Goal: Task Accomplishment & Management: Manage account settings

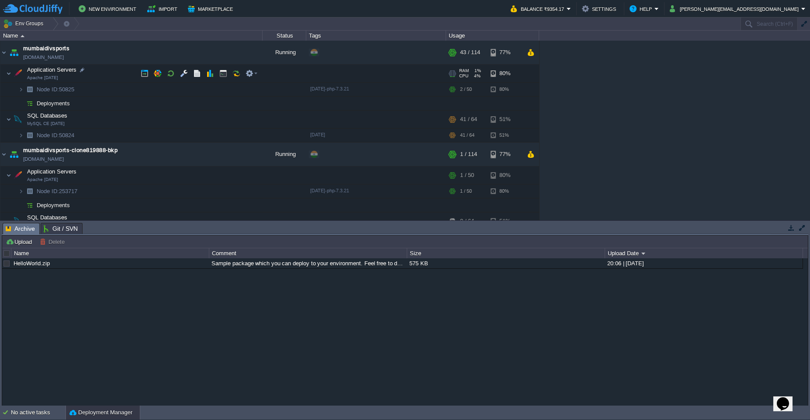
scroll to position [24, 0]
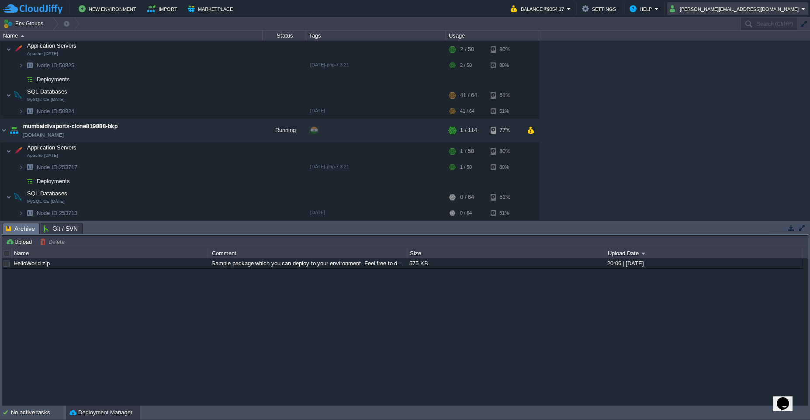
click at [802, 10] on em "saravanan.j@ippopay.com" at bounding box center [738, 8] width 136 height 10
click at [745, 51] on li "Sign out" at bounding box center [762, 46] width 90 height 10
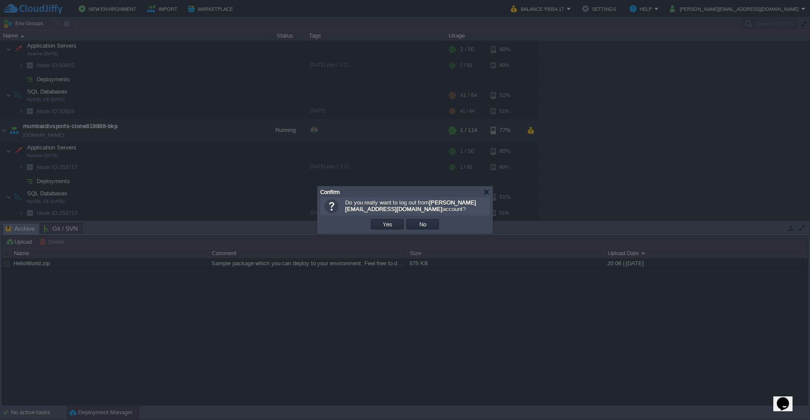
click at [384, 230] on td "Yes" at bounding box center [387, 224] width 35 height 13
click at [386, 228] on td "Yes" at bounding box center [387, 224] width 33 height 10
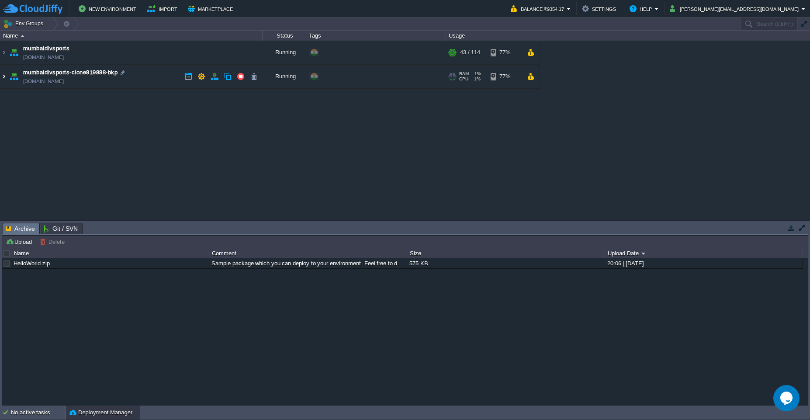
click at [2, 79] on img at bounding box center [3, 77] width 7 height 24
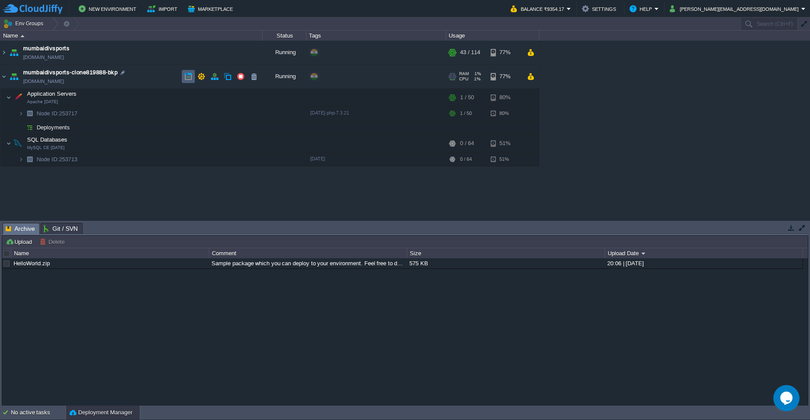
click at [185, 77] on button "button" at bounding box center [188, 77] width 8 height 8
click at [74, 140] on div at bounding box center [74, 140] width 8 height 8
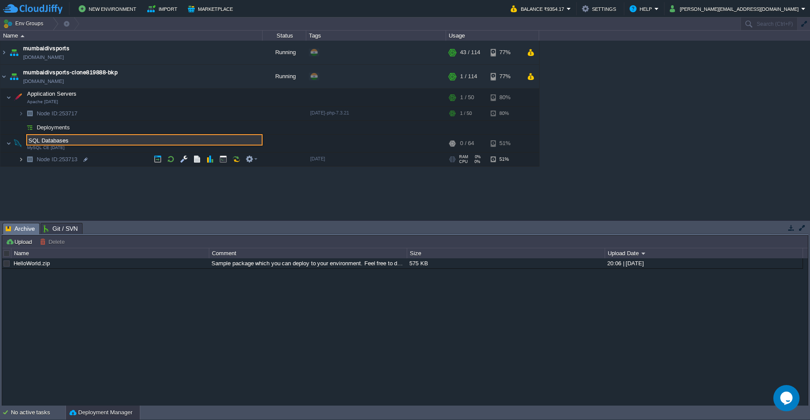
click at [20, 163] on img at bounding box center [20, 160] width 5 height 14
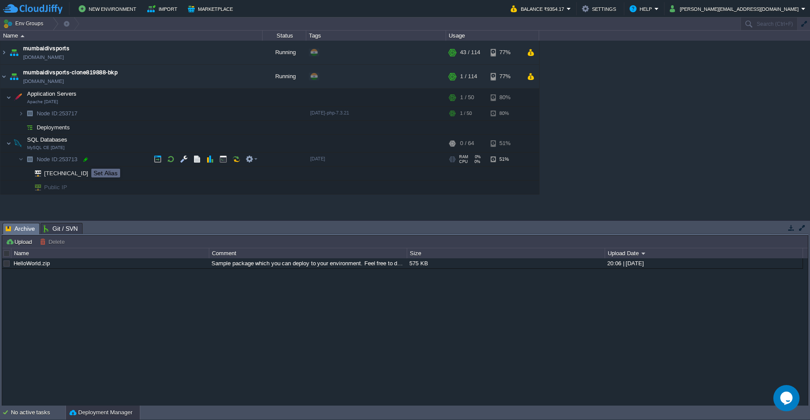
click at [85, 161] on div at bounding box center [86, 160] width 8 height 8
click at [79, 162] on input "253713" at bounding box center [149, 159] width 227 height 11
drag, startPoint x: 79, startPoint y: 162, endPoint x: 25, endPoint y: 163, distance: 53.8
click at [25, 163] on div "mumbaidivsports mumbaidivsports.cloudjiffy.net Running + Add to Env Group RAM 3…" at bounding box center [405, 131] width 810 height 180
click at [3, 54] on img at bounding box center [3, 53] width 7 height 24
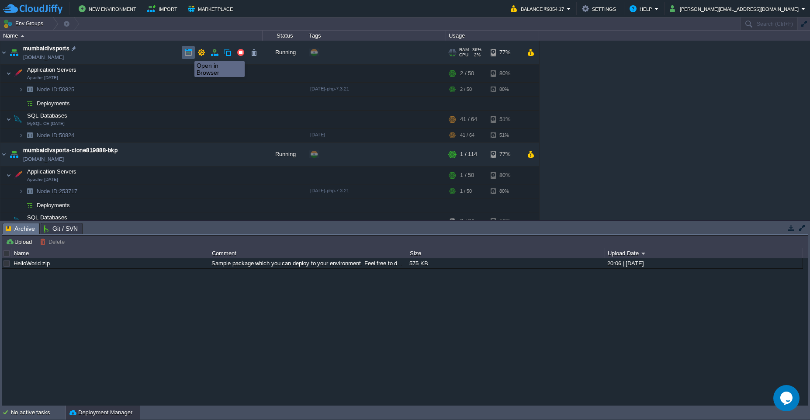
click at [188, 53] on button "button" at bounding box center [188, 53] width 8 height 8
click at [84, 137] on div at bounding box center [83, 136] width 8 height 8
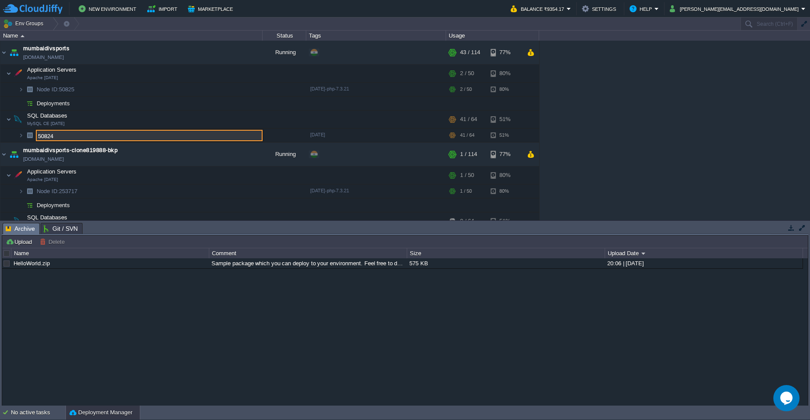
click at [76, 136] on input "50824" at bounding box center [149, 135] width 227 height 11
drag, startPoint x: 76, startPoint y: 136, endPoint x: 24, endPoint y: 134, distance: 52.1
click at [24, 134] on div "mumbaidivsports mumbaidivsports.cloudjiffy.net Running + Add to Env Group RAM 3…" at bounding box center [405, 131] width 810 height 180
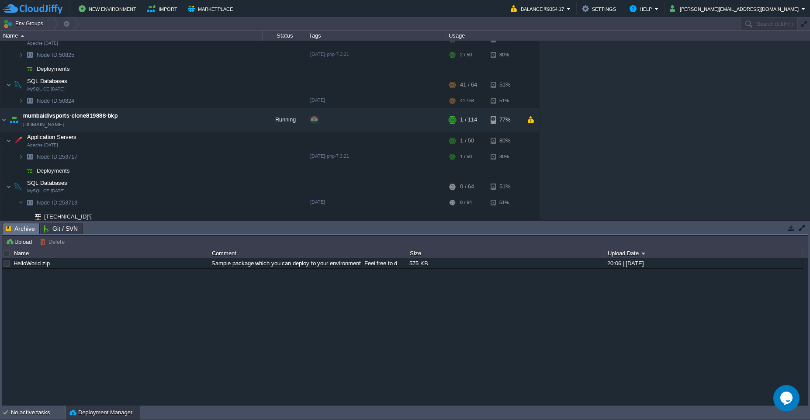
scroll to position [52, 0]
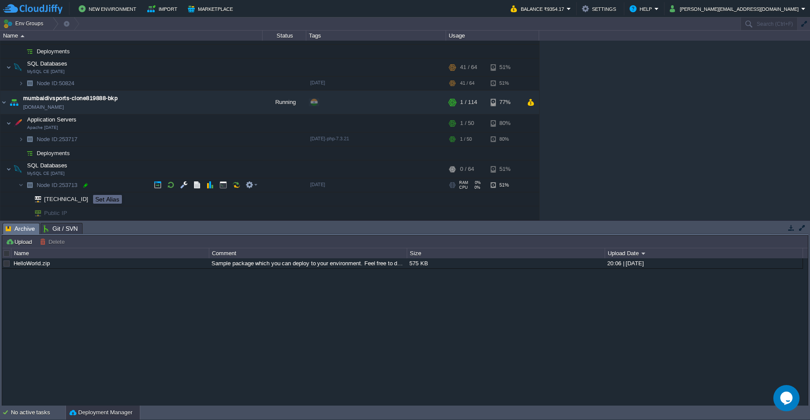
click at [87, 187] on div at bounding box center [86, 185] width 8 height 8
click at [87, 187] on input "253713" at bounding box center [149, 185] width 227 height 11
drag, startPoint x: 77, startPoint y: 187, endPoint x: 35, endPoint y: 188, distance: 42.0
click at [35, 188] on div "mumbaidivsports mumbaidivsports.cloudjiffy.net Running + Add to Env Group RAM 3…" at bounding box center [405, 131] width 810 height 180
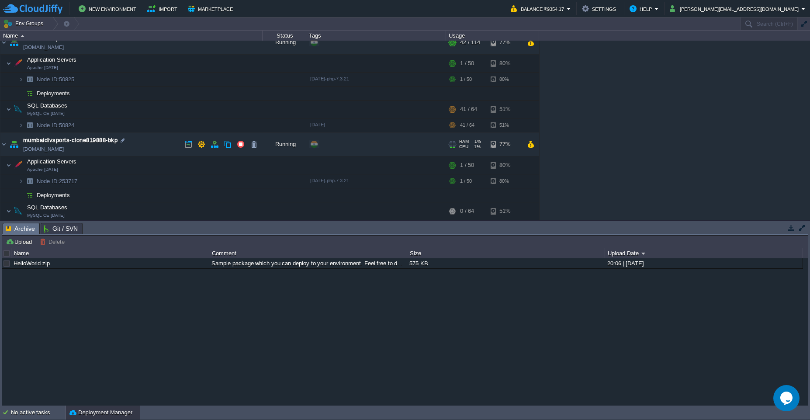
scroll to position [0, 0]
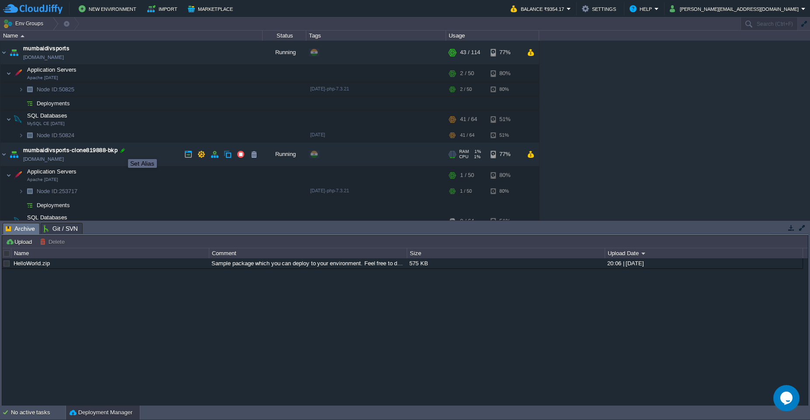
click at [122, 151] on div at bounding box center [123, 150] width 8 height 8
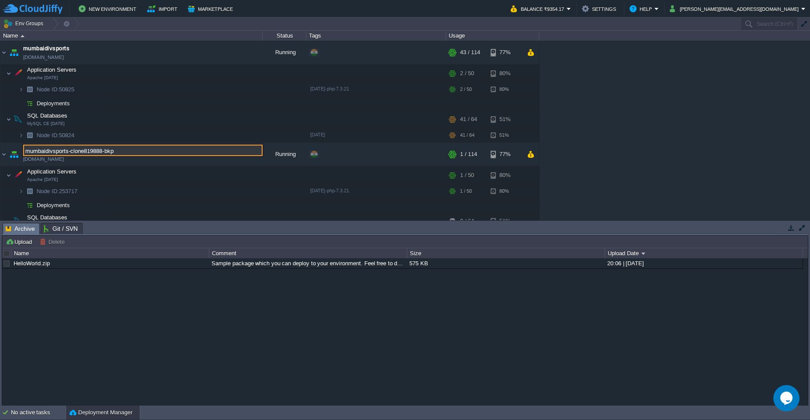
click at [122, 150] on input "mumbaidivsports-clone819888-bkp" at bounding box center [143, 150] width 240 height 11
click at [133, 150] on input "mumbaidivsports-clone819888" at bounding box center [143, 150] width 240 height 11
click at [133, 279] on div "HelloWorld.zip Sample package which you can deploy to your environment. Feel fr…" at bounding box center [405, 331] width 806 height 147
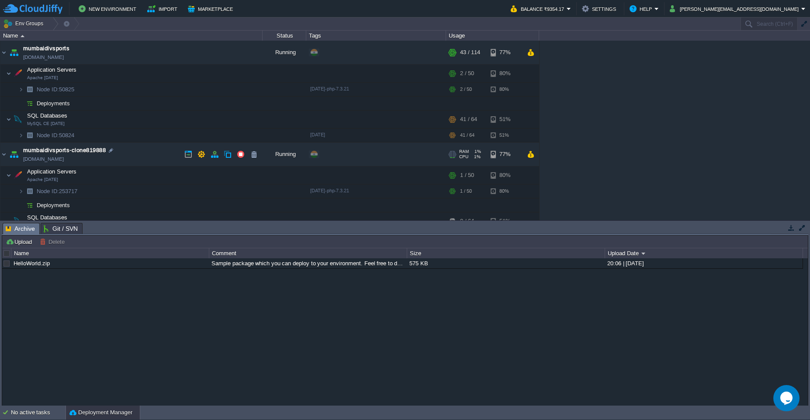
click at [64, 161] on link "mumbaidivsports-clone819888-bkp.cloudjiffy.net" at bounding box center [43, 159] width 41 height 9
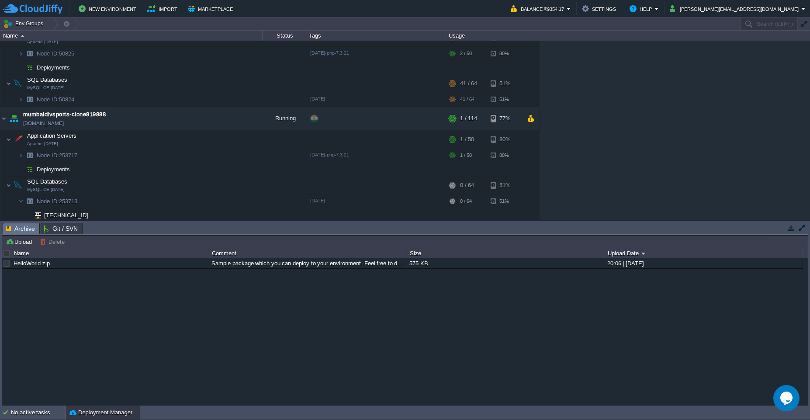
scroll to position [52, 0]
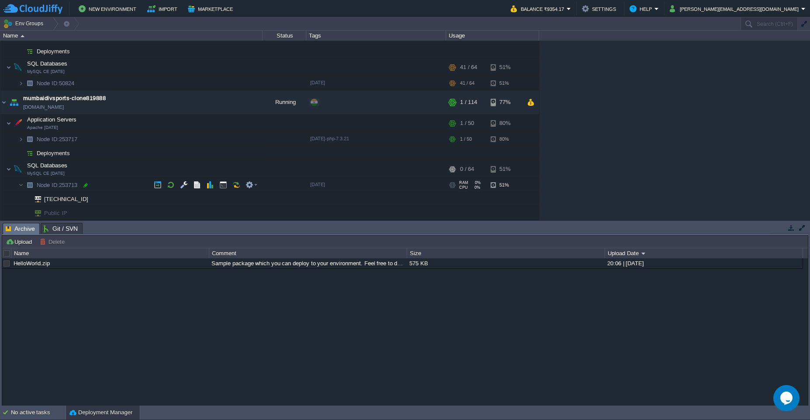
click at [83, 186] on div at bounding box center [86, 185] width 8 height 8
click at [73, 187] on input "253713" at bounding box center [149, 185] width 227 height 11
drag, startPoint x: 74, startPoint y: 189, endPoint x: 30, endPoint y: 189, distance: 44.2
click at [30, 189] on div "mumbaidivsports mumbaidivsports.cloudjiffy.net Running + Add to Env Group RAM 3…" at bounding box center [405, 131] width 810 height 180
click at [112, 99] on div at bounding box center [111, 98] width 8 height 8
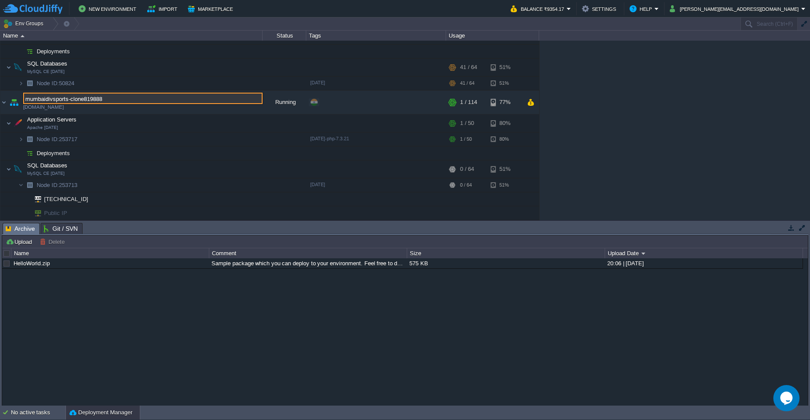
click at [124, 100] on input "mumbaidivsports-clone819888" at bounding box center [143, 98] width 240 height 11
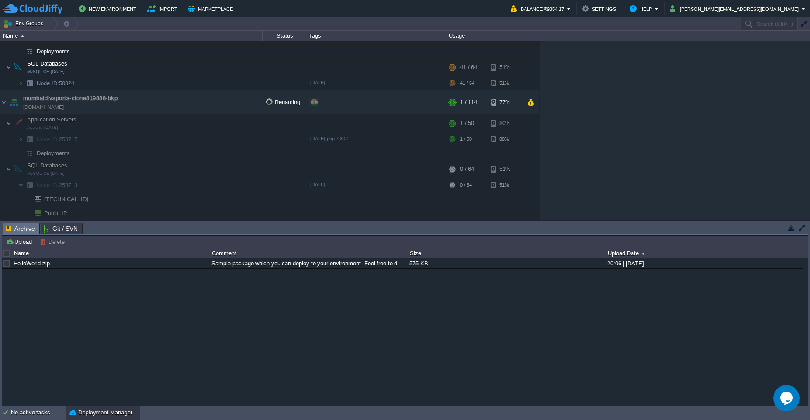
click at [135, 271] on div "HelloWorld.zip Sample package which you can deploy to your environment. Feel fr…" at bounding box center [405, 331] width 806 height 147
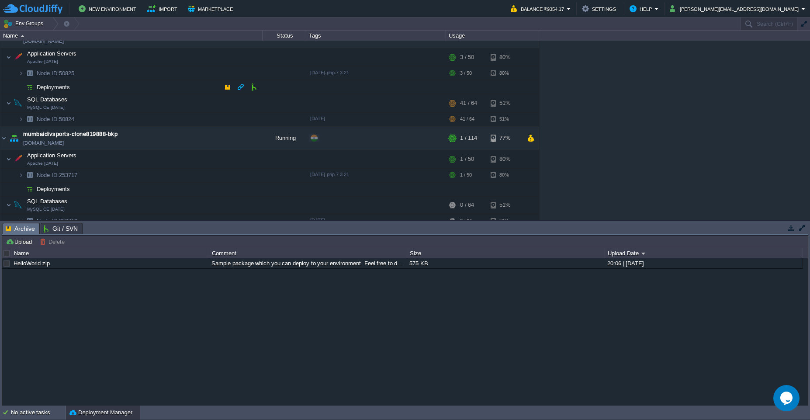
scroll to position [0, 0]
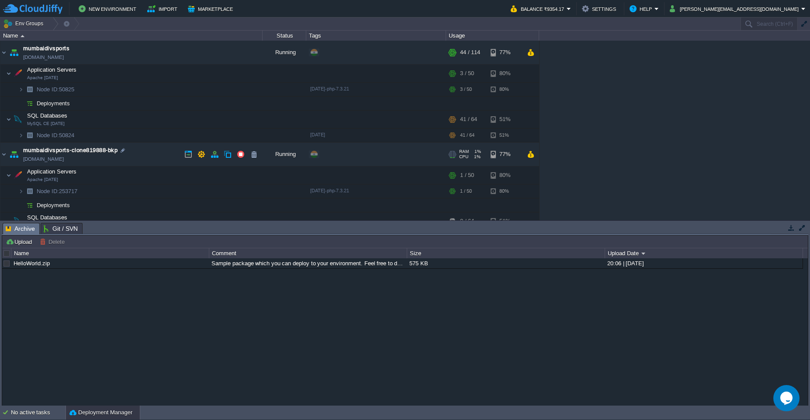
click at [64, 163] on link "mumbaidivsports-clone819888-bkp.cloudjiffy.net" at bounding box center [43, 159] width 41 height 9
click at [64, 59] on link "mumbaidivsports.cloudjiffy.net" at bounding box center [43, 57] width 41 height 9
click at [81, 135] on div at bounding box center [83, 136] width 8 height 8
click at [81, 137] on input "50824" at bounding box center [149, 135] width 227 height 11
drag, startPoint x: 81, startPoint y: 137, endPoint x: 28, endPoint y: 139, distance: 53.8
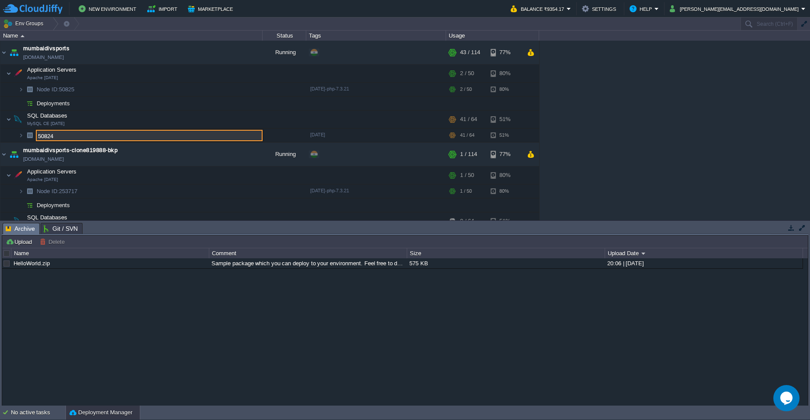
click at [28, 139] on div "mumbaidivsports mumbaidivsports.cloudjiffy.net Running + Add to Env Group RAM 3…" at bounding box center [405, 131] width 810 height 180
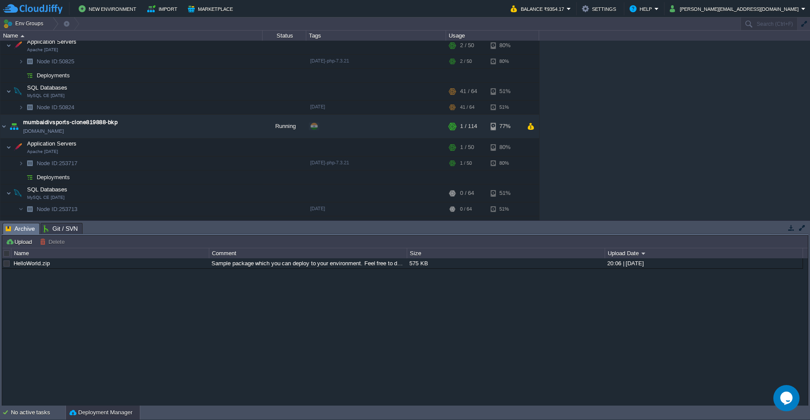
scroll to position [52, 0]
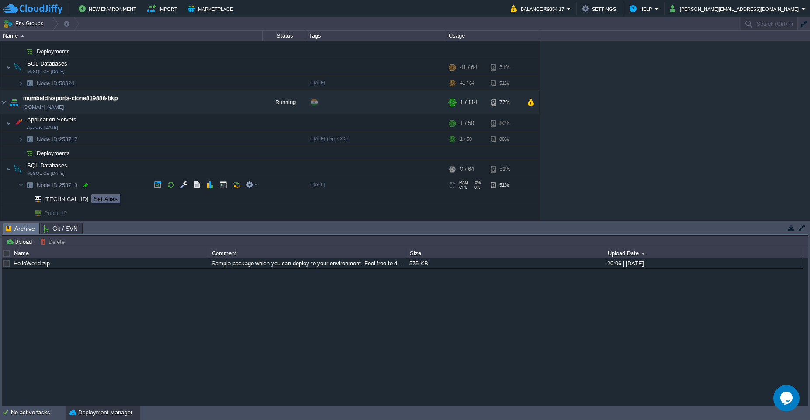
click at [85, 187] on div at bounding box center [86, 185] width 8 height 8
type input "253713"
click at [81, 188] on input "253713" at bounding box center [149, 185] width 227 height 11
drag, startPoint x: 81, startPoint y: 188, endPoint x: 11, endPoint y: 188, distance: 69.9
click at [11, 188] on div "mumbaidivsports mumbaidivsports.cloudjiffy.net Running + Add to Env Group RAM 3…" at bounding box center [405, 131] width 810 height 180
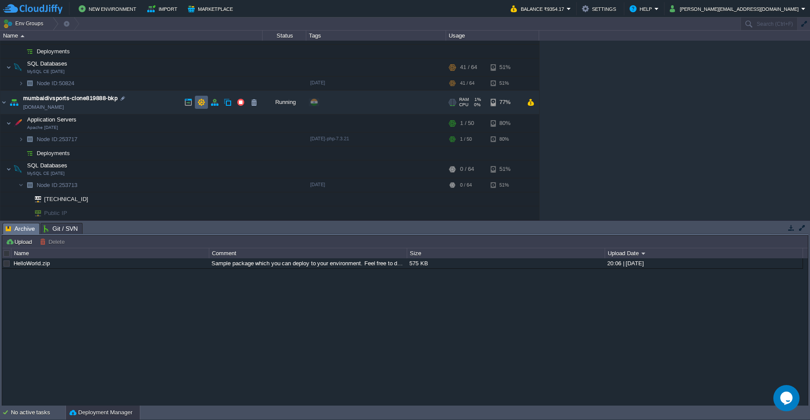
click at [202, 107] on td at bounding box center [201, 102] width 13 height 13
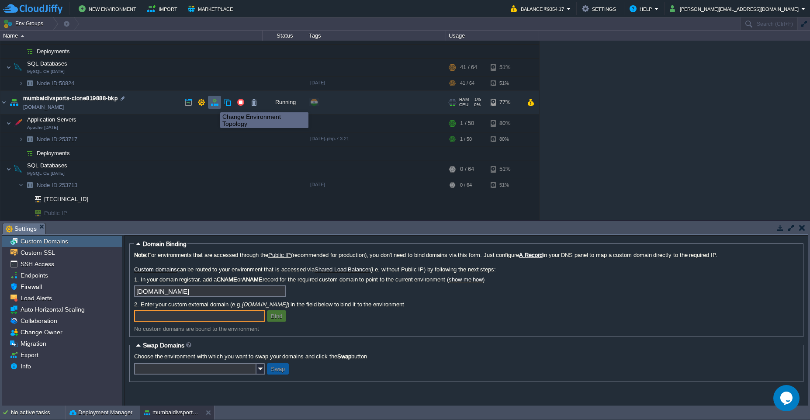
click at [214, 104] on button "button" at bounding box center [215, 102] width 8 height 8
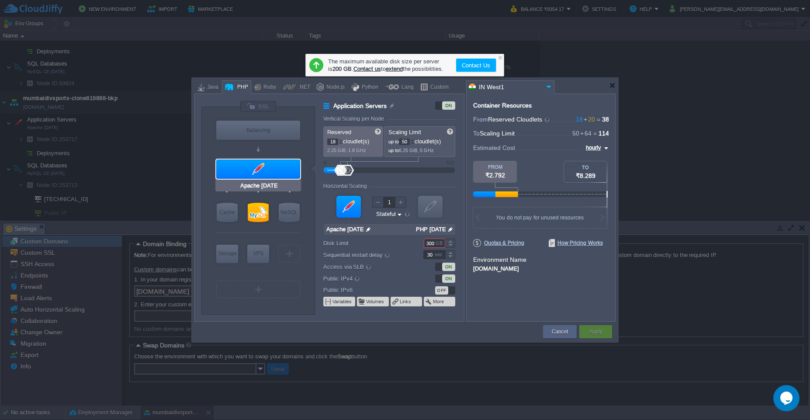
type input "MySQL CE 5.7.32"
click at [563, 336] on div "Cancel" at bounding box center [560, 331] width 21 height 13
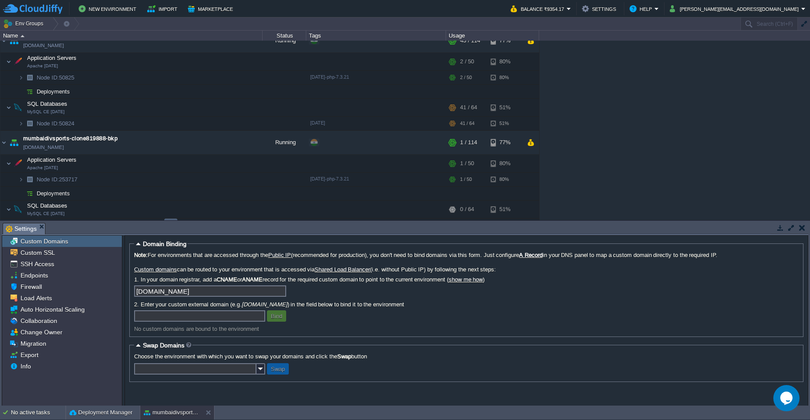
scroll to position [0, 0]
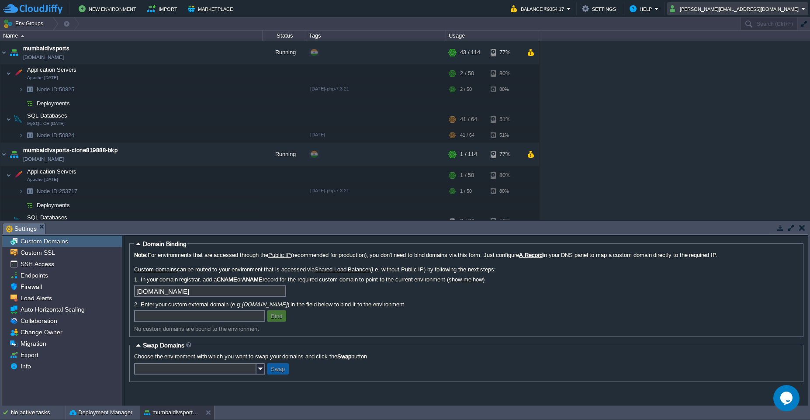
click at [803, 11] on em "saravanan.j@ippopay.com" at bounding box center [738, 8] width 136 height 10
click at [751, 49] on link "Sign out" at bounding box center [762, 47] width 89 height 10
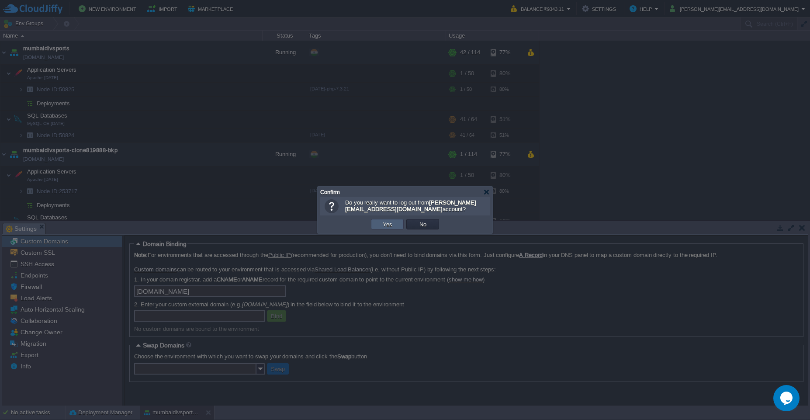
click at [389, 225] on button "Yes" at bounding box center [387, 224] width 15 height 8
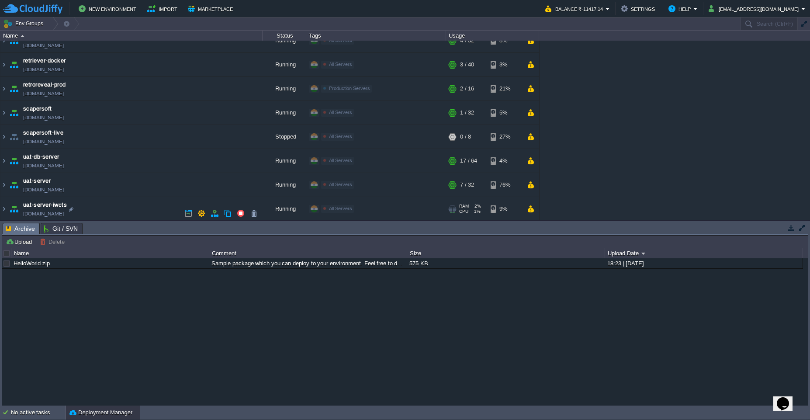
scroll to position [253, 0]
click at [3, 208] on img at bounding box center [3, 208] width 7 height 24
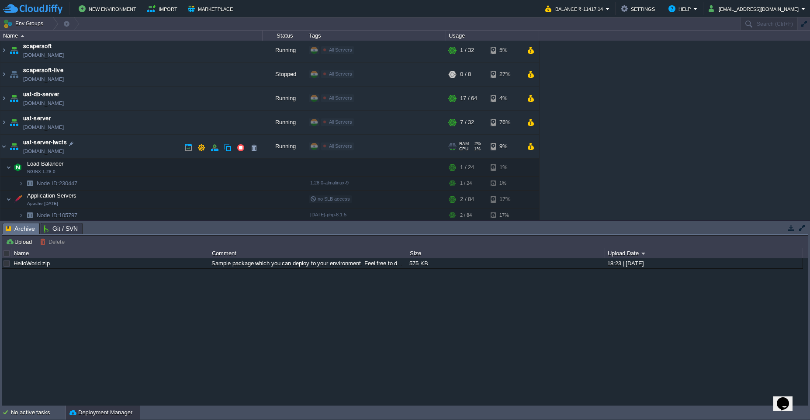
scroll to position [331, 0]
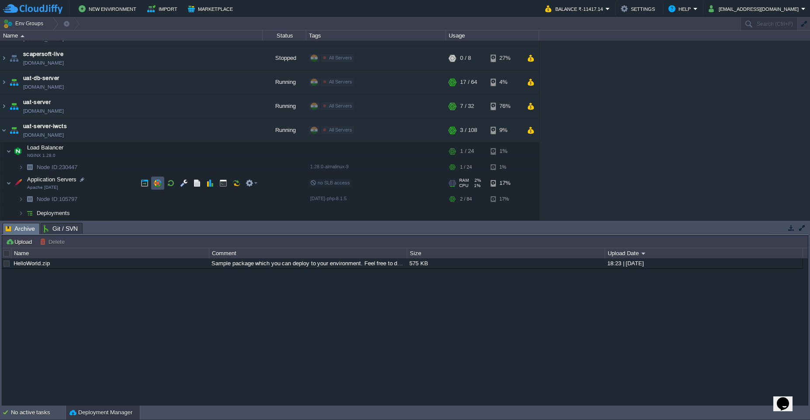
click at [156, 183] on button "button" at bounding box center [158, 183] width 8 height 8
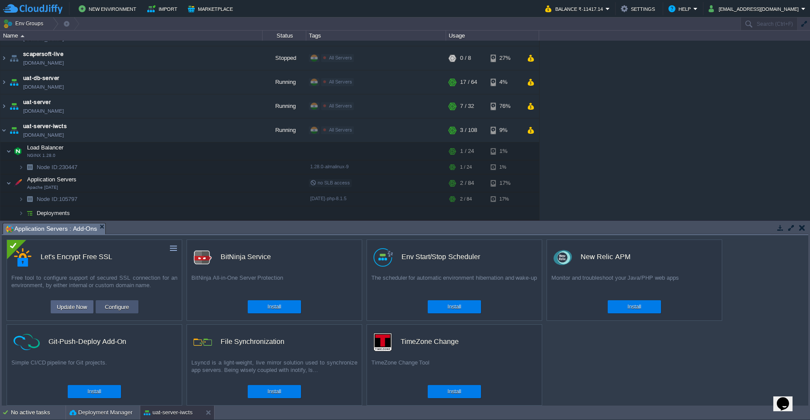
click at [113, 312] on td "Configure" at bounding box center [117, 306] width 43 height 13
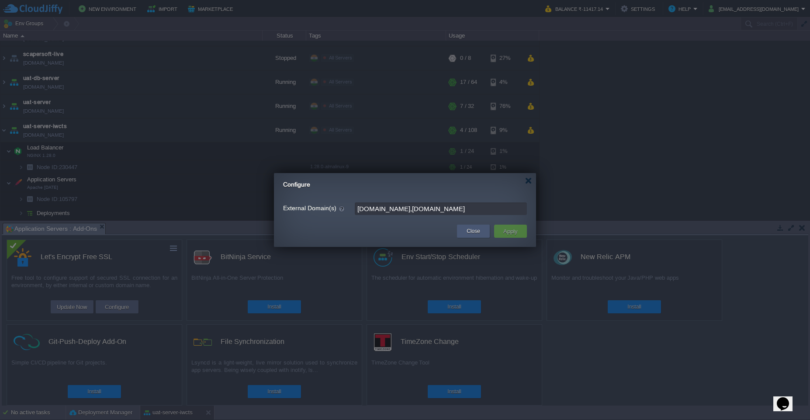
click at [475, 236] on div "Close" at bounding box center [474, 231] width 20 height 13
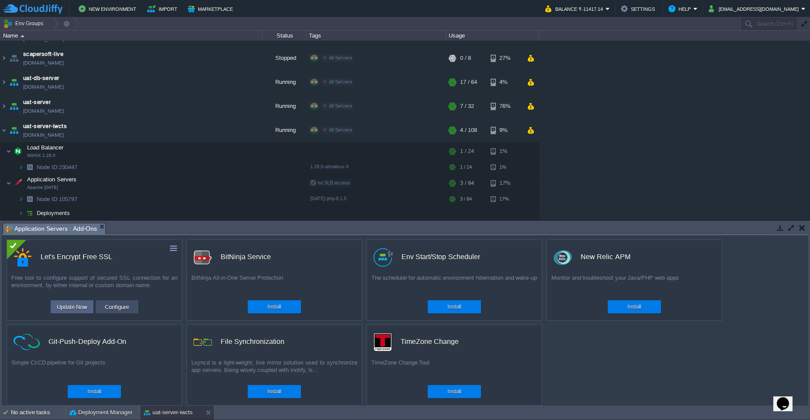
click at [117, 309] on button "Configure" at bounding box center [116, 307] width 29 height 10
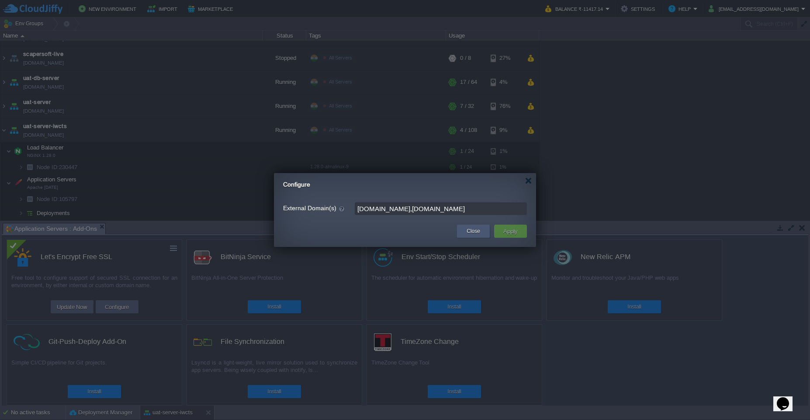
click at [469, 231] on button "Close" at bounding box center [474, 231] width 14 height 9
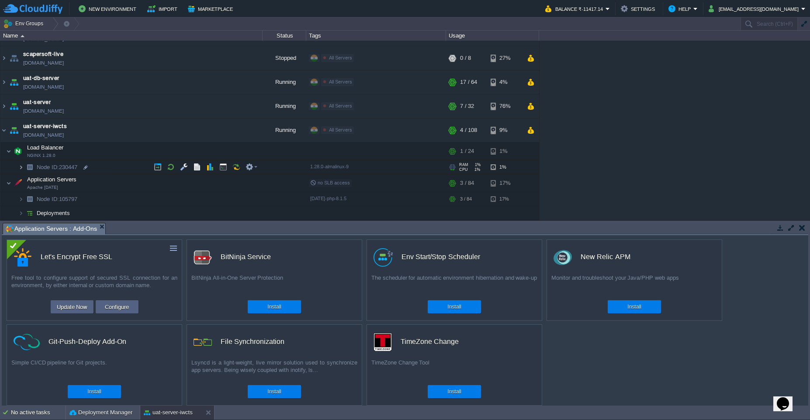
click at [21, 170] on img at bounding box center [20, 167] width 5 height 14
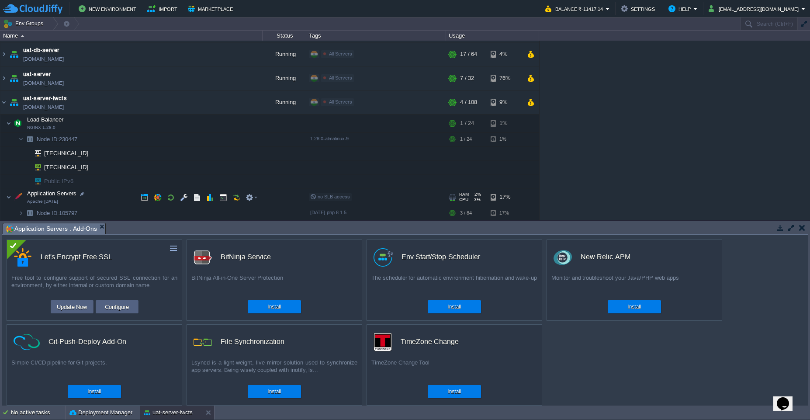
scroll to position [373, 0]
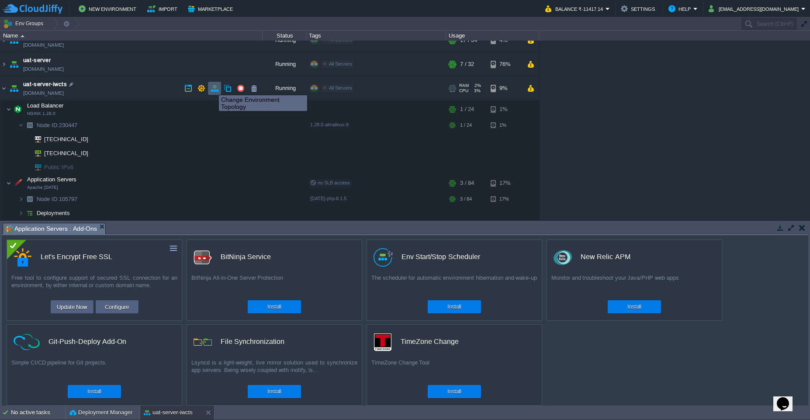
click at [212, 87] on button "button" at bounding box center [215, 88] width 8 height 8
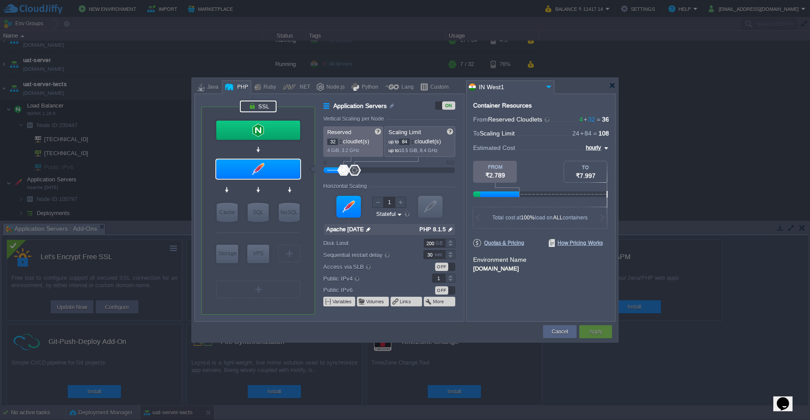
click at [261, 108] on div at bounding box center [258, 107] width 37 height 12
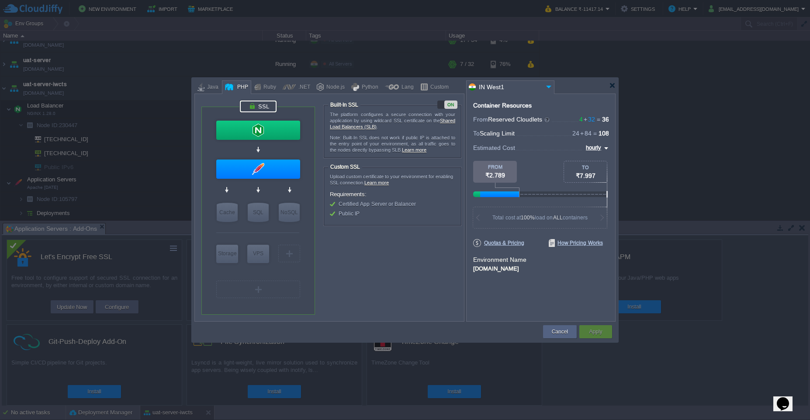
click at [442, 104] on div "ON" at bounding box center [448, 105] width 20 height 8
click at [600, 334] on button "Apply" at bounding box center [595, 331] width 13 height 9
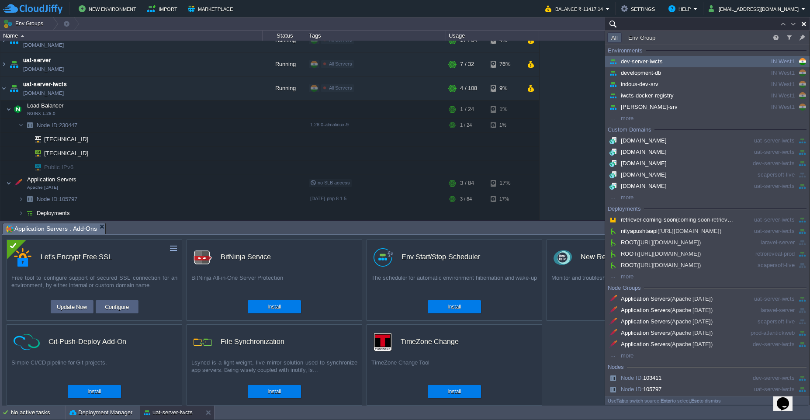
paste input "105797"
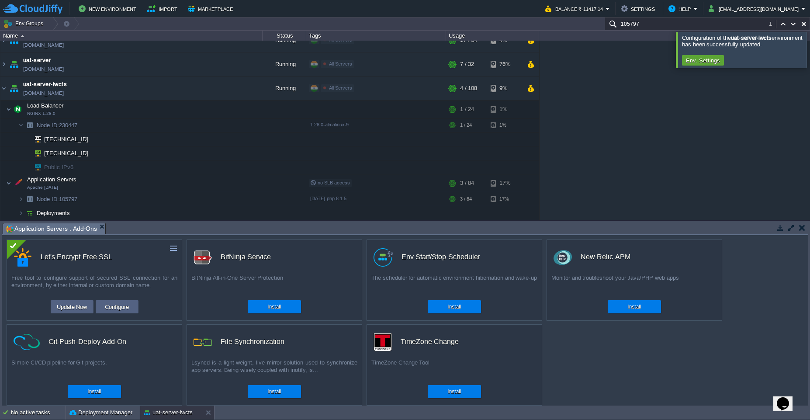
type input "105797"
click at [68, 308] on button "Update Now" at bounding box center [72, 307] width 36 height 10
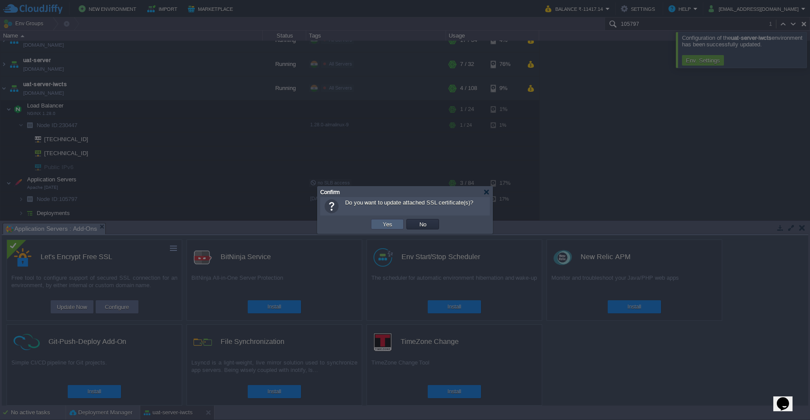
click at [389, 227] on button "Yes" at bounding box center [387, 224] width 15 height 8
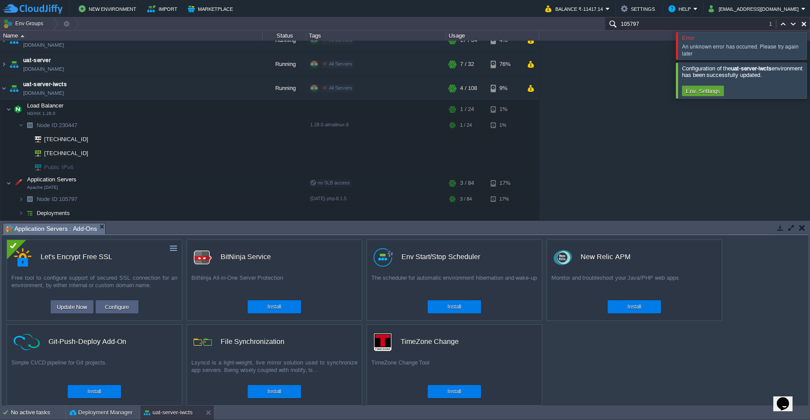
scroll to position [253, 0]
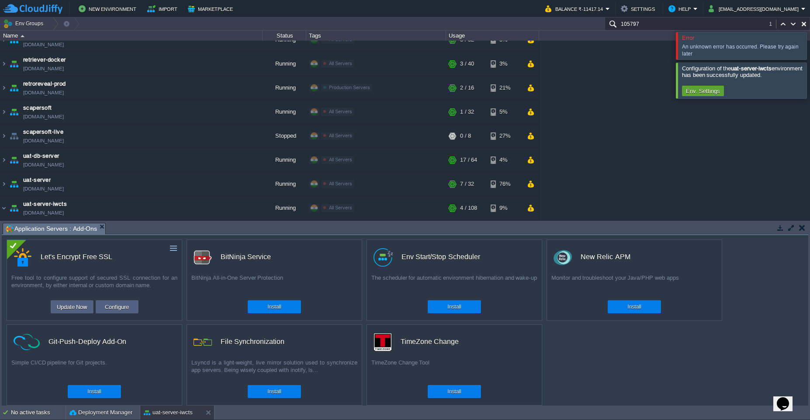
click at [703, 50] on div "An unknown error has occurred. Please try again later" at bounding box center [742, 50] width 120 height 14
click at [686, 41] on span "Error" at bounding box center [688, 38] width 12 height 7
click at [688, 53] on div "An unknown error has occurred. Please try again later" at bounding box center [742, 50] width 120 height 14
click at [810, 48] on div at bounding box center [821, 45] width 0 height 27
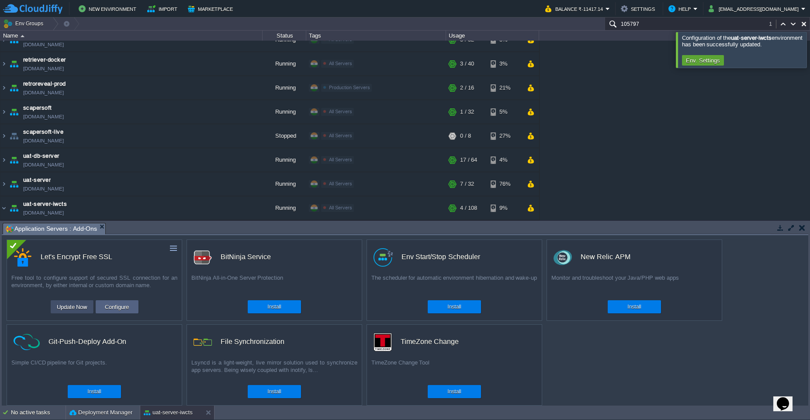
click at [74, 309] on button "Update Now" at bounding box center [72, 307] width 36 height 10
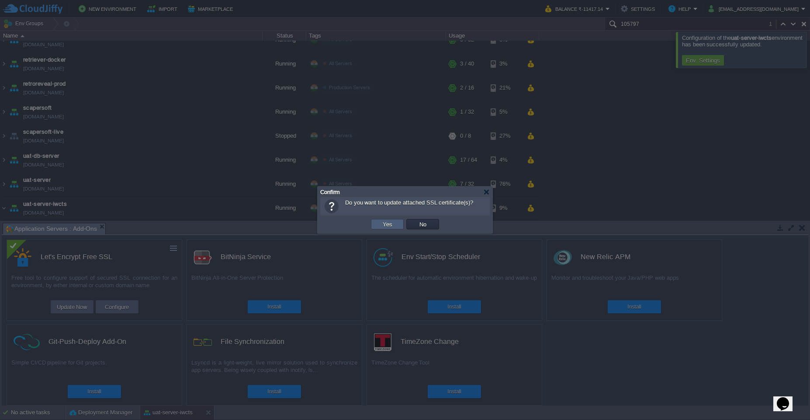
click at [389, 228] on button "Yes" at bounding box center [387, 224] width 15 height 8
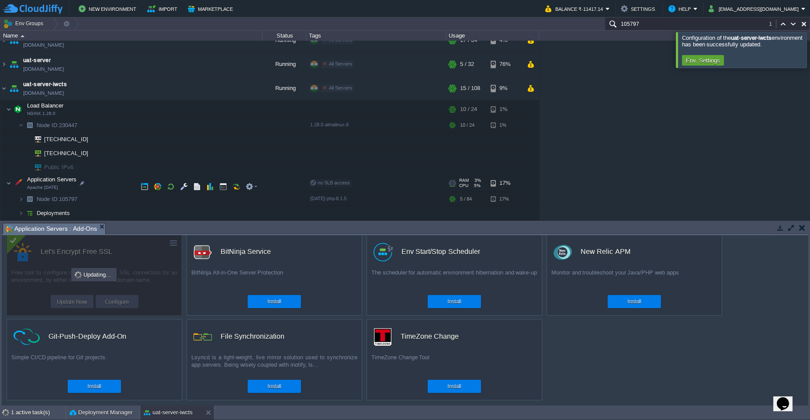
scroll to position [373, 0]
click at [20, 204] on img at bounding box center [20, 199] width 5 height 14
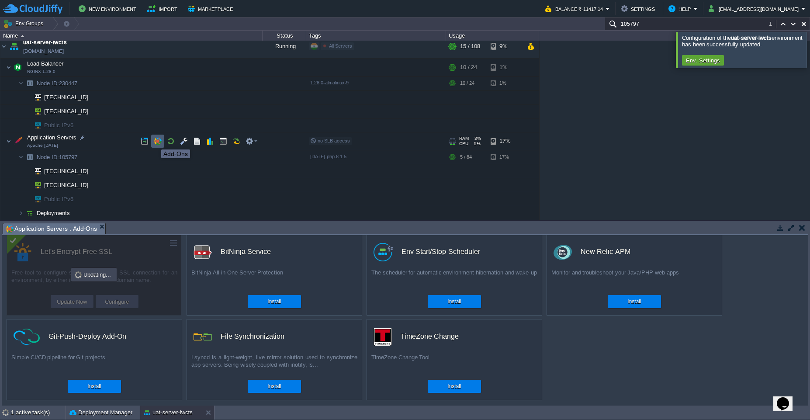
click at [155, 142] on button "button" at bounding box center [158, 141] width 8 height 8
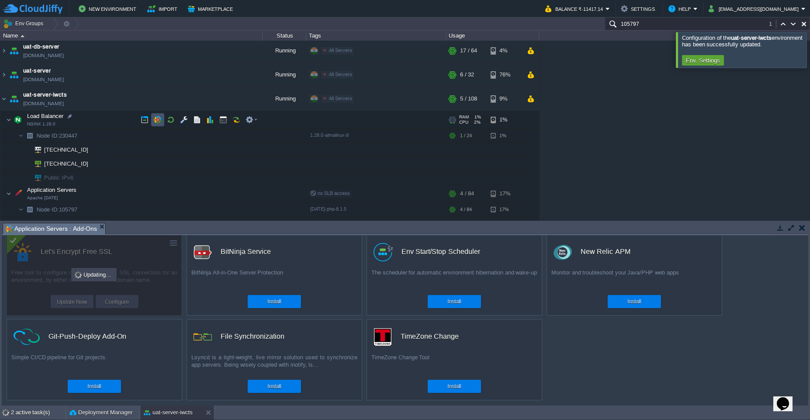
click at [154, 122] on button "button" at bounding box center [158, 120] width 8 height 8
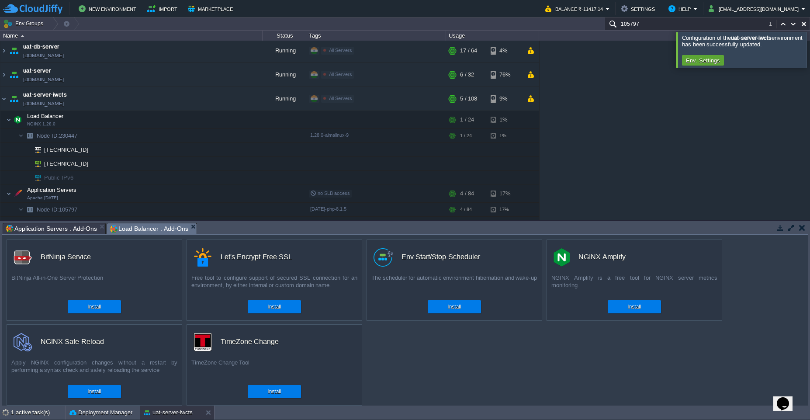
click at [191, 229] on em "Load Balancer : Add-Ons" at bounding box center [153, 228] width 87 height 11
click at [805, 227] on button "button" at bounding box center [803, 228] width 6 height 8
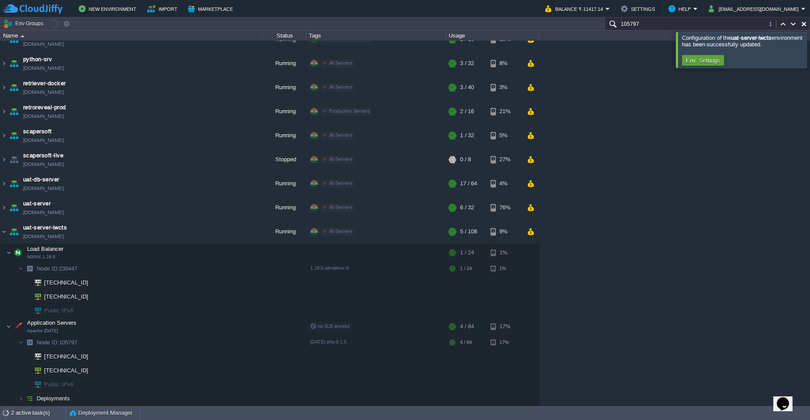
scroll to position [229, 0]
click at [157, 328] on button "button" at bounding box center [158, 327] width 8 height 8
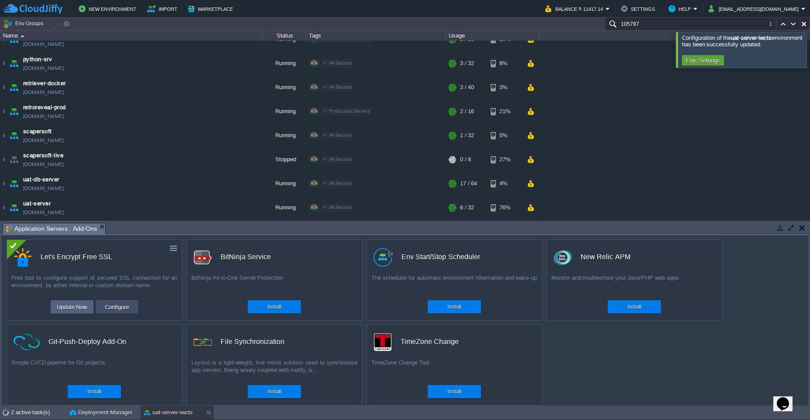
click at [116, 307] on button "Configure" at bounding box center [116, 307] width 29 height 10
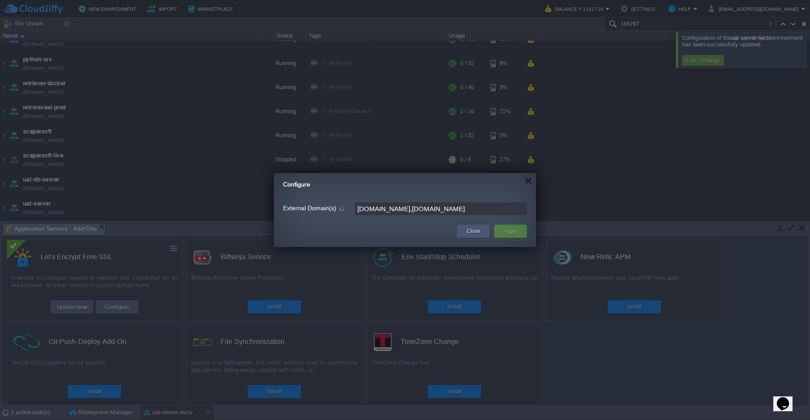
click at [470, 235] on button "Close" at bounding box center [474, 231] width 14 height 9
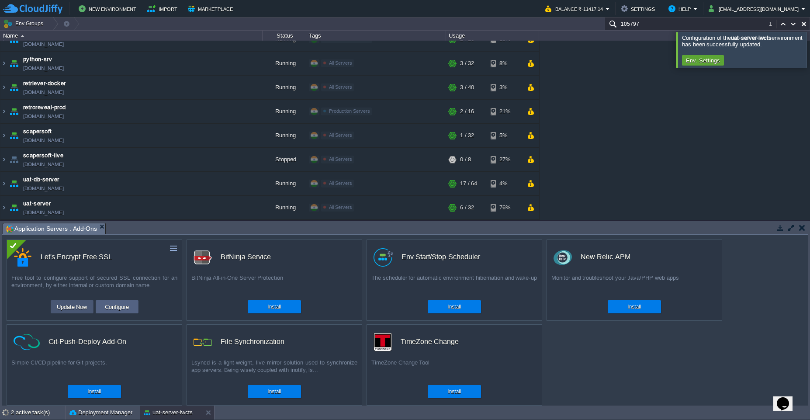
click at [71, 310] on button "Update Now" at bounding box center [72, 307] width 36 height 10
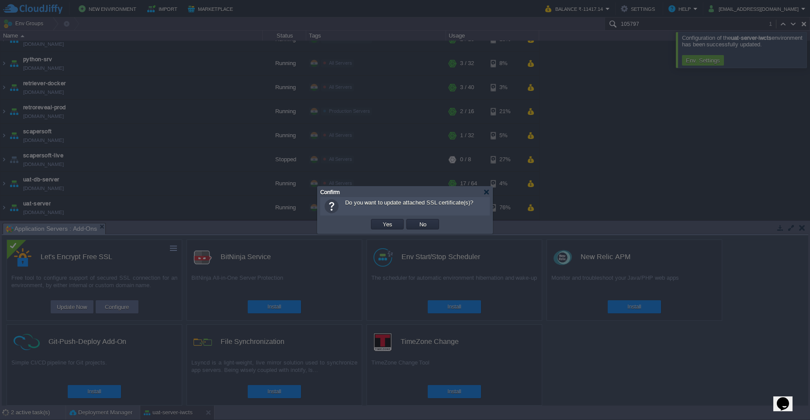
click at [392, 231] on div "OK Yes No Cancel" at bounding box center [405, 225] width 170 height 18
click at [389, 228] on button "Yes" at bounding box center [387, 224] width 15 height 8
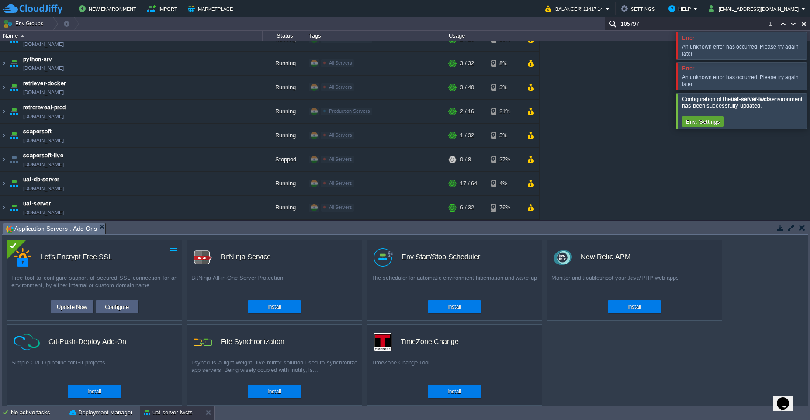
click at [174, 250] on button "button" at bounding box center [174, 248] width 8 height 8
click at [800, 229] on button "button" at bounding box center [803, 228] width 6 height 8
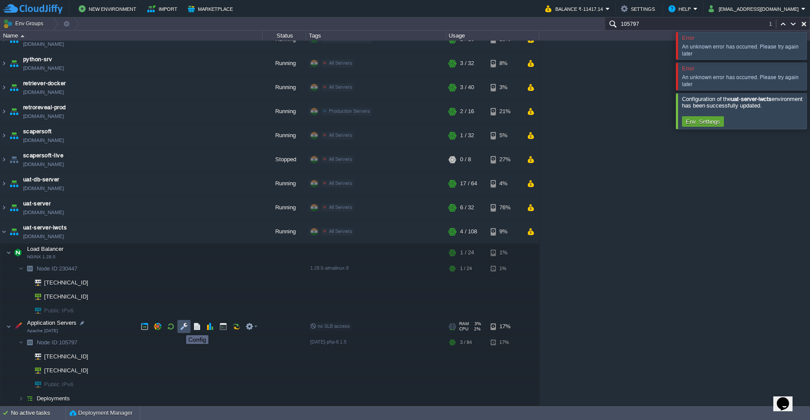
click at [183, 327] on button "button" at bounding box center [184, 327] width 8 height 8
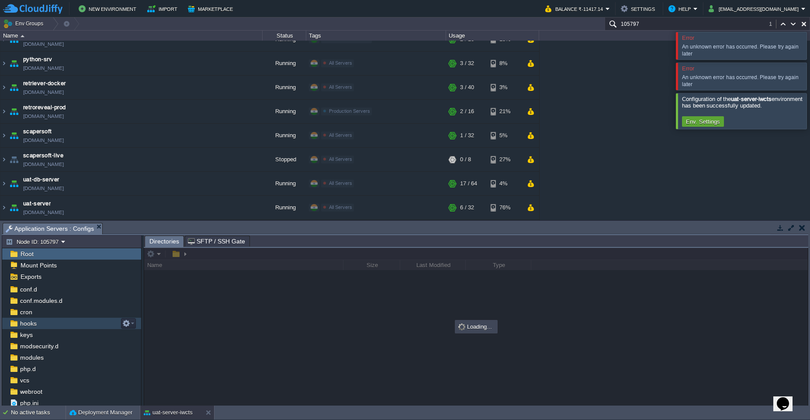
scroll to position [37, 0]
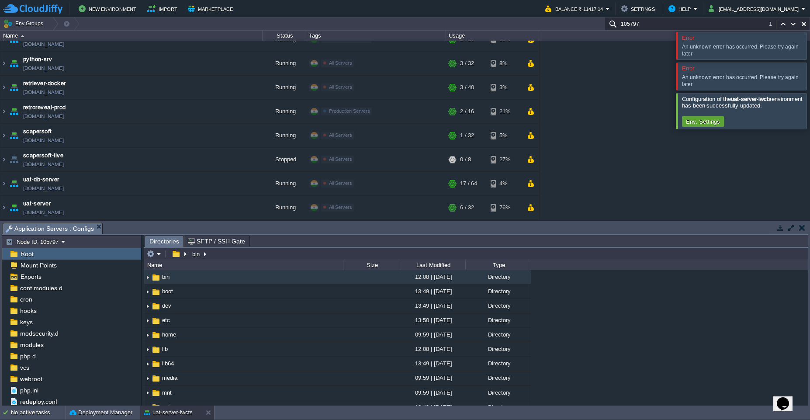
click at [205, 243] on span "SFTP / SSH Gate" at bounding box center [216, 241] width 57 height 10
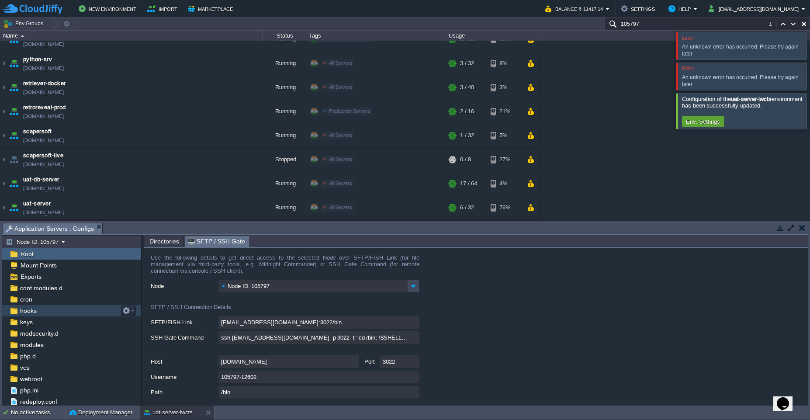
scroll to position [0, 0]
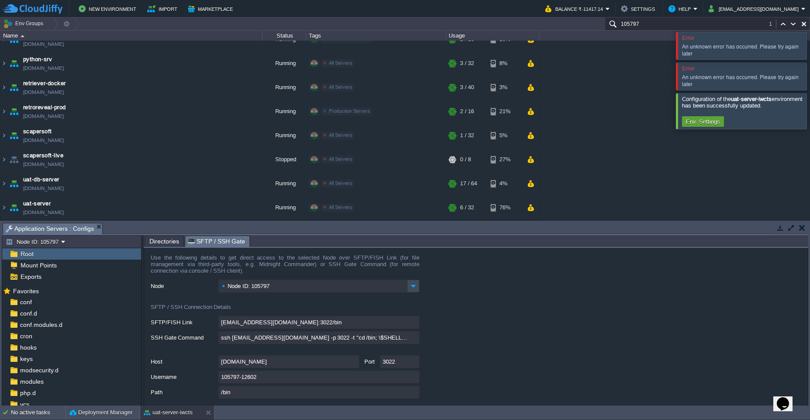
click at [801, 229] on button "button" at bounding box center [803, 228] width 6 height 8
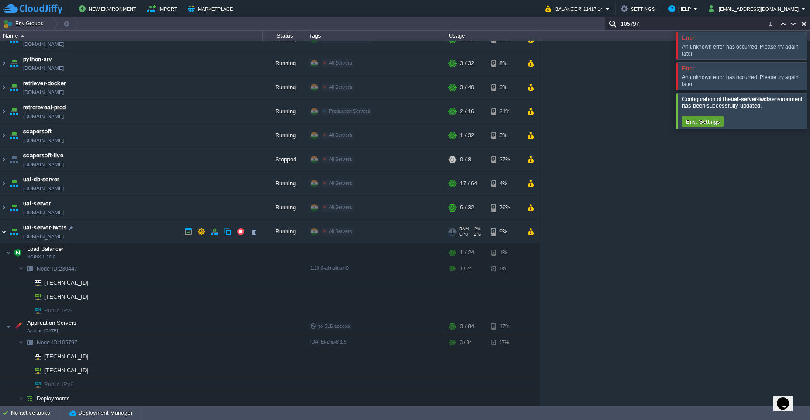
click at [2, 233] on img at bounding box center [3, 232] width 7 height 24
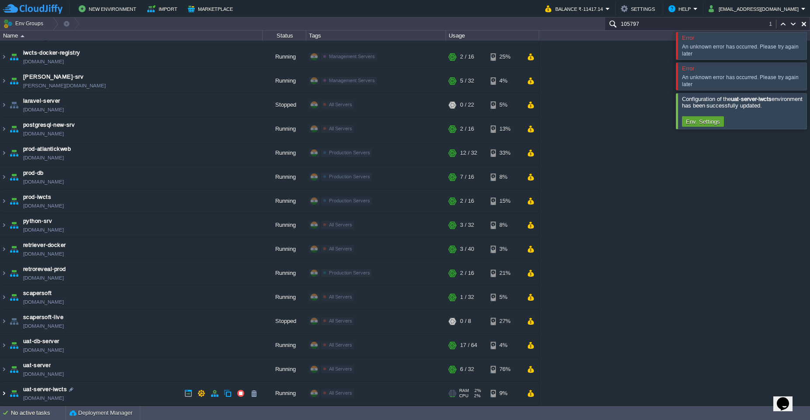
click at [4, 396] on img at bounding box center [3, 394] width 7 height 24
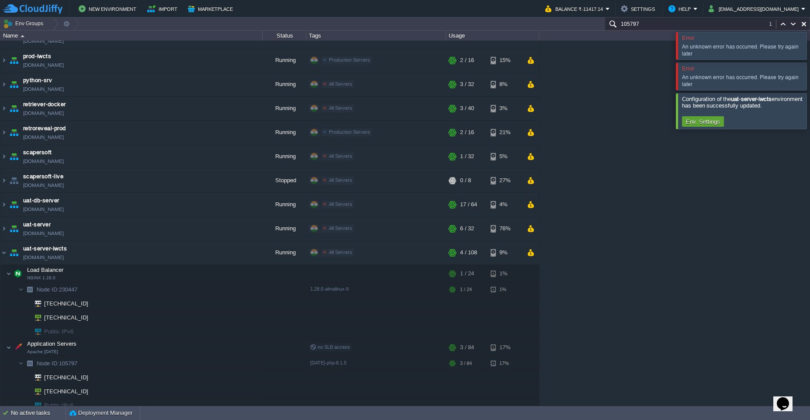
scroll to position [229, 0]
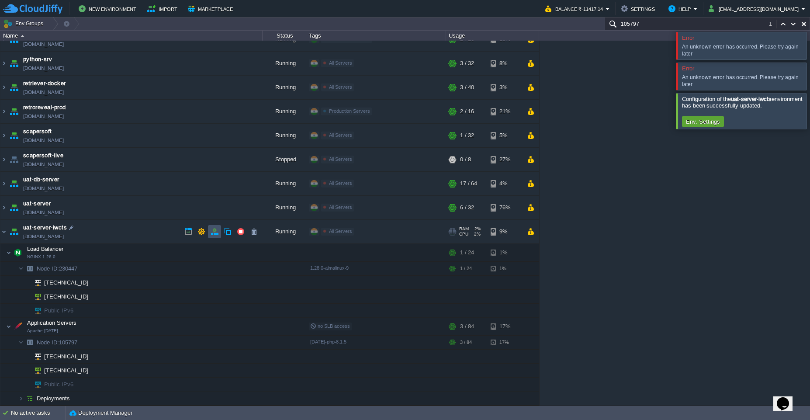
click at [215, 233] on button "button" at bounding box center [215, 232] width 8 height 8
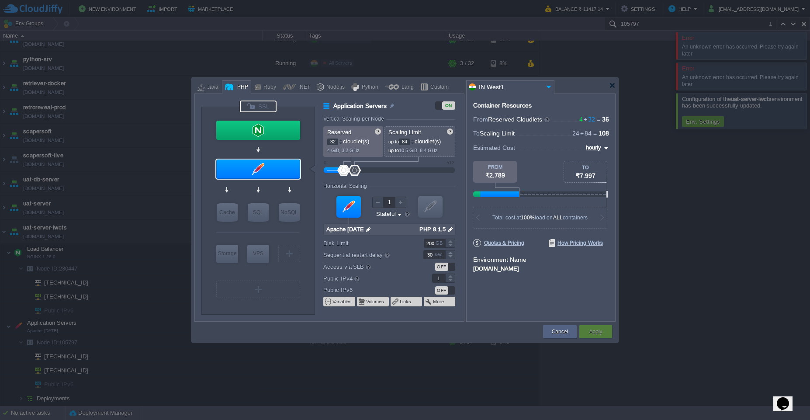
click at [265, 107] on div at bounding box center [258, 107] width 37 height 12
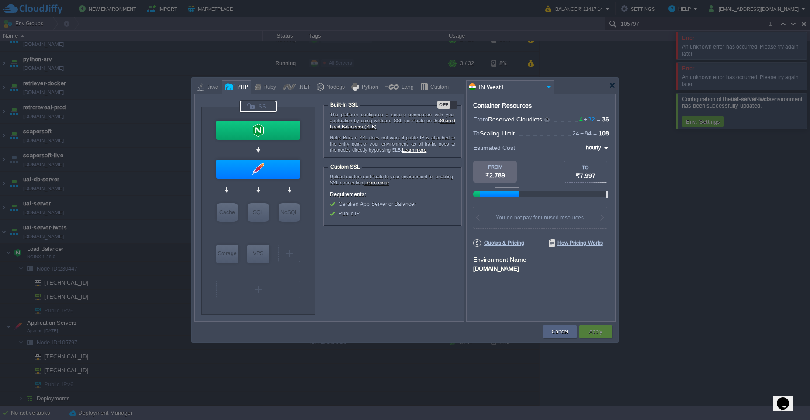
type input "Apache [DATE]"
click at [561, 337] on div "Cancel" at bounding box center [560, 331] width 21 height 13
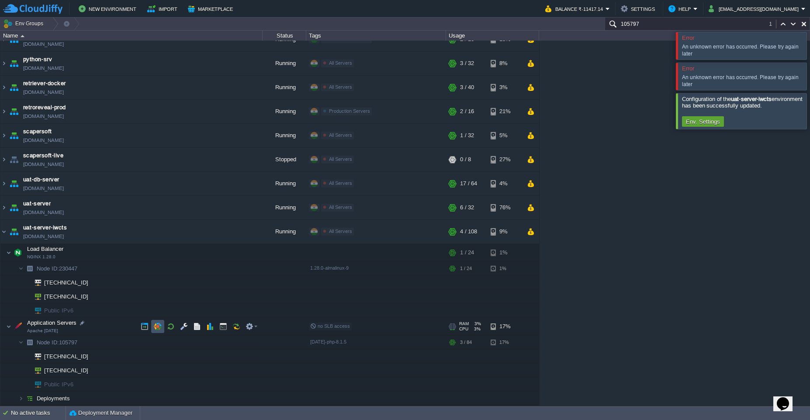
click at [156, 328] on button "button" at bounding box center [158, 327] width 8 height 8
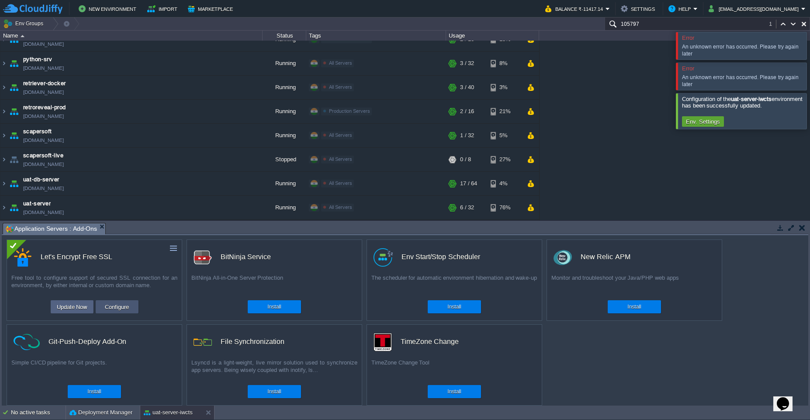
click at [118, 305] on button "Configure" at bounding box center [116, 307] width 29 height 10
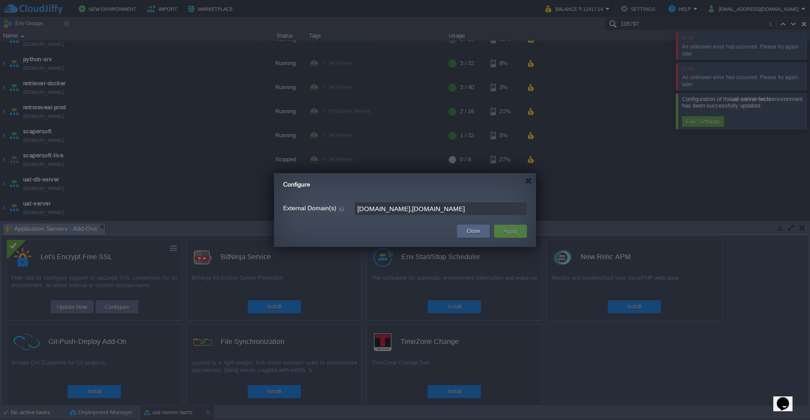
drag, startPoint x: 400, startPoint y: 209, endPoint x: 348, endPoint y: 206, distance: 52.1
click at [348, 206] on div "External Domain(s) [DOMAIN_NAME],[DOMAIN_NAME]" at bounding box center [405, 208] width 244 height 13
click at [401, 211] on input "[DOMAIN_NAME],[DOMAIN_NAME]" at bounding box center [441, 208] width 172 height 13
click at [443, 211] on input "[DOMAIN_NAME],[DOMAIN_NAME]" at bounding box center [441, 208] width 172 height 13
drag, startPoint x: 399, startPoint y: 212, endPoint x: 386, endPoint y: 212, distance: 12.7
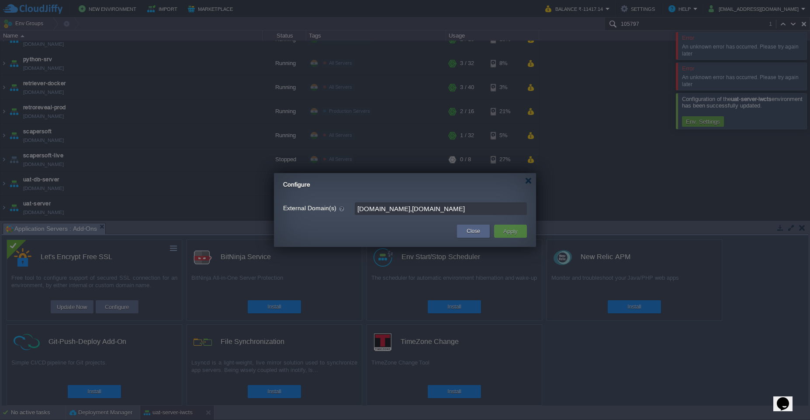
click at [386, 212] on input "[DOMAIN_NAME],[DOMAIN_NAME]" at bounding box center [441, 208] width 172 height 13
click at [407, 211] on input "[DOMAIN_NAME],[DOMAIN_NAME]" at bounding box center [441, 208] width 172 height 13
drag, startPoint x: 399, startPoint y: 210, endPoint x: 378, endPoint y: 210, distance: 21.4
click at [378, 210] on input "[DOMAIN_NAME],[DOMAIN_NAME]" at bounding box center [441, 208] width 172 height 13
click at [442, 213] on input "[DOMAIN_NAME],[DOMAIN_NAME]" at bounding box center [441, 208] width 172 height 13
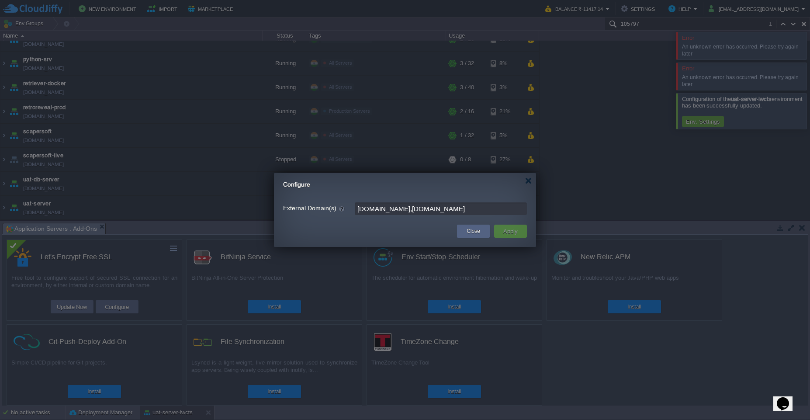
drag, startPoint x: 452, startPoint y: 208, endPoint x: 313, endPoint y: 213, distance: 138.7
click at [317, 212] on div "External Domain(s) [DOMAIN_NAME],[DOMAIN_NAME]" at bounding box center [405, 208] width 244 height 13
paste input "text"
type input "[DOMAIN_NAME]"
click at [506, 234] on button "Apply" at bounding box center [511, 231] width 20 height 10
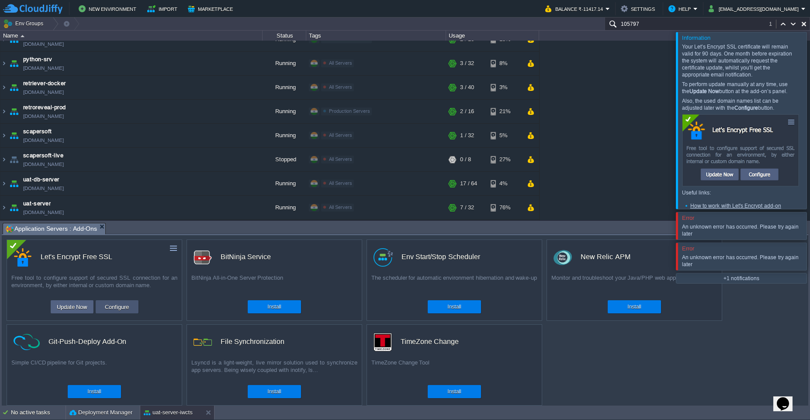
click at [115, 312] on button "Configure" at bounding box center [116, 307] width 29 height 10
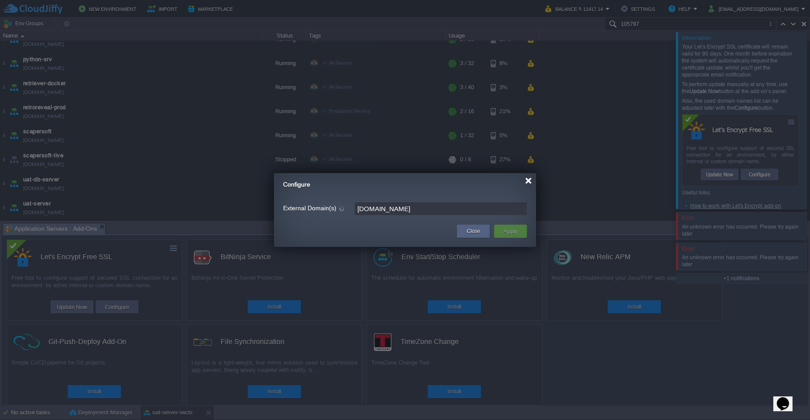
click at [528, 183] on div at bounding box center [528, 180] width 7 height 7
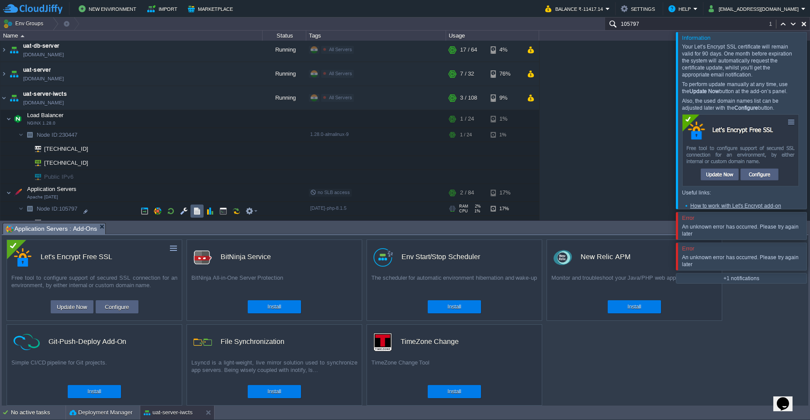
scroll to position [282, 0]
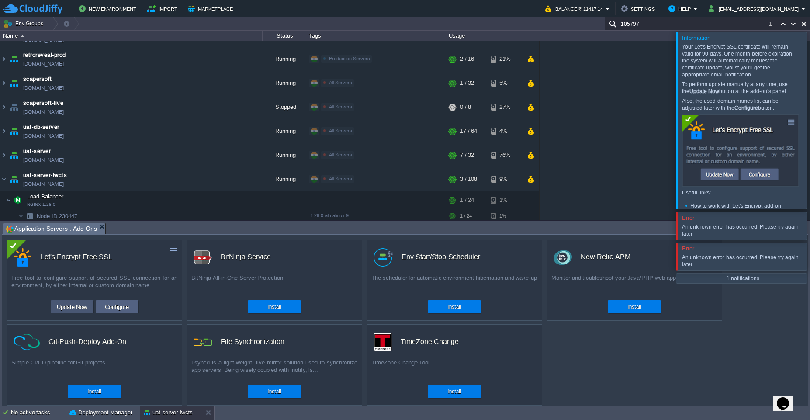
click at [68, 308] on button "Update Now" at bounding box center [72, 307] width 36 height 10
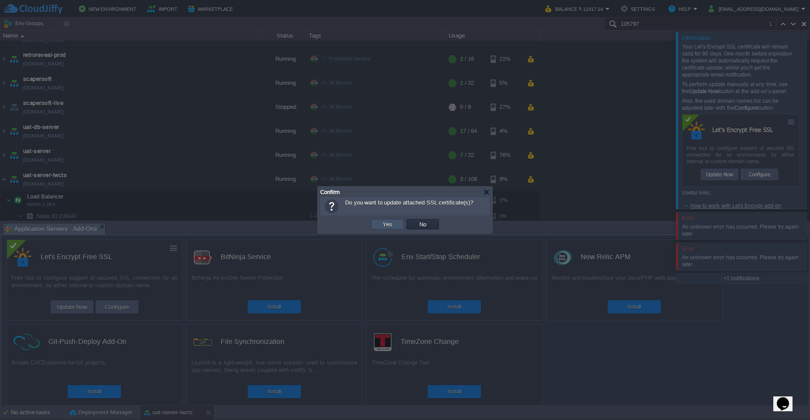
click at [389, 226] on button "Yes" at bounding box center [387, 224] width 15 height 8
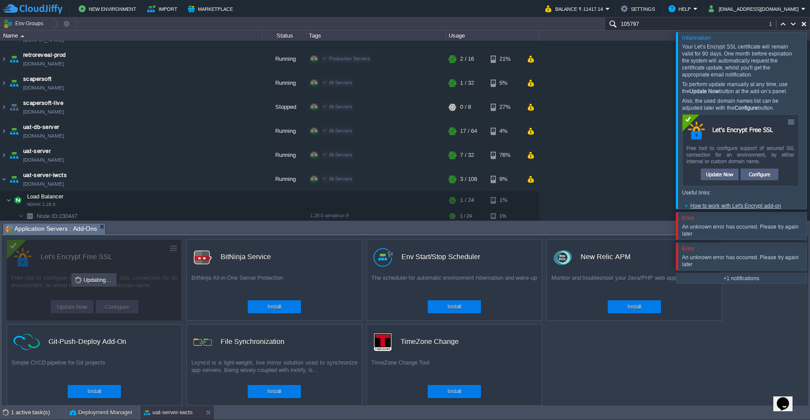
click at [810, 121] on div at bounding box center [821, 120] width 0 height 177
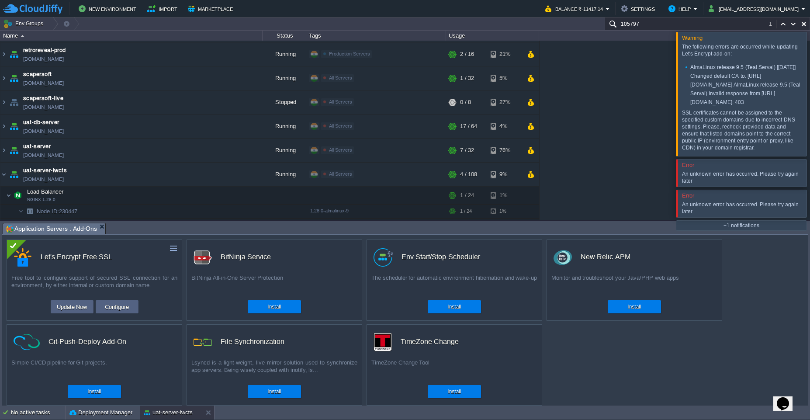
scroll to position [253, 0]
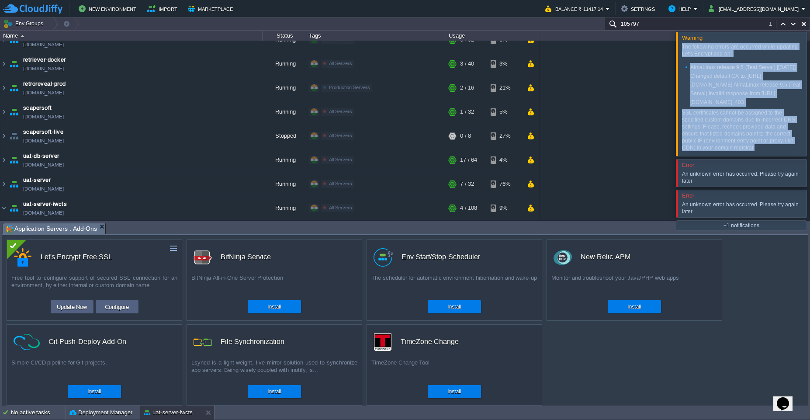
drag, startPoint x: 762, startPoint y: 176, endPoint x: 677, endPoint y: 48, distance: 153.2
click at [677, 48] on div "Warning The following errors are occurred while updating Let's Encrypt add-on: …" at bounding box center [741, 94] width 131 height 125
copy div "The following errors are occurred while updating Let's Encrypt add-on: AlmaLinu…"
click at [112, 310] on button "Configure" at bounding box center [116, 307] width 29 height 10
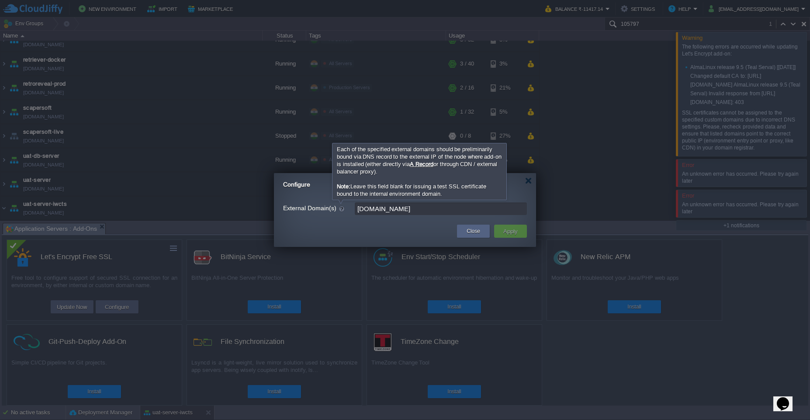
drag, startPoint x: 422, startPoint y: 207, endPoint x: 344, endPoint y: 205, distance: 77.8
click at [344, 205] on div "External Domain(s) [DOMAIN_NAME]" at bounding box center [405, 208] width 244 height 13
paste input "[DOMAIN_NAME],"
type input "[DOMAIN_NAME],[DOMAIN_NAME]"
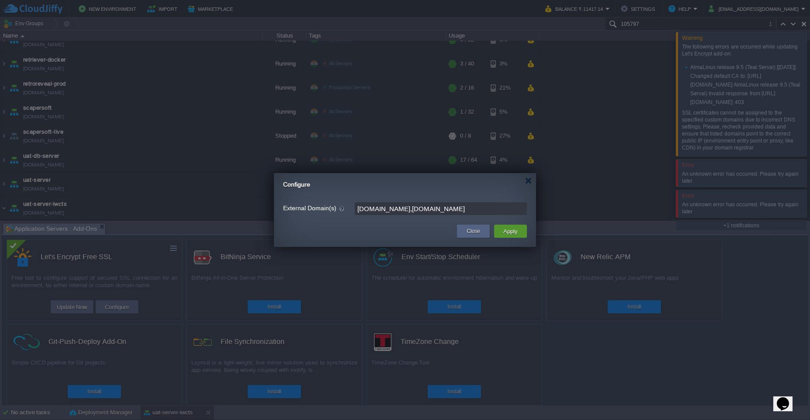
click at [508, 236] on button "Apply" at bounding box center [511, 231] width 20 height 10
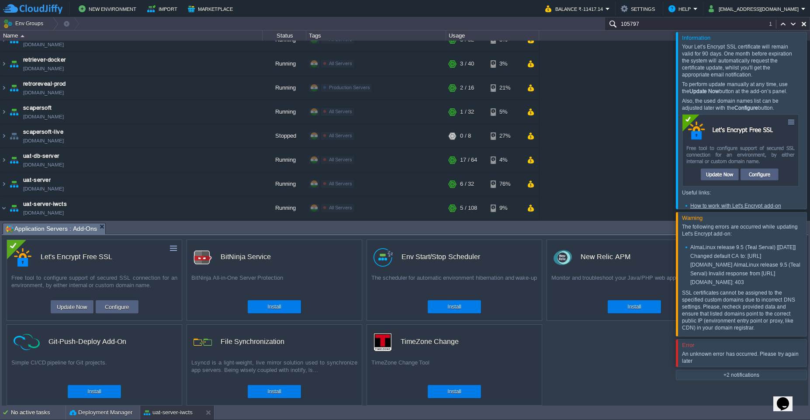
click at [810, 120] on div at bounding box center [821, 120] width 0 height 177
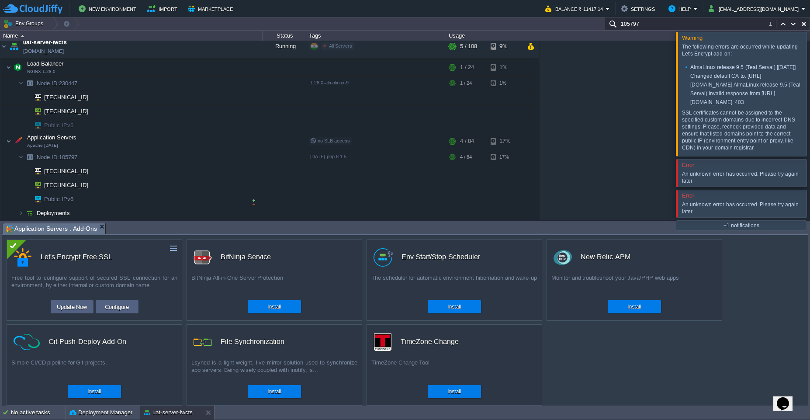
scroll to position [415, 0]
click at [159, 145] on td at bounding box center [157, 141] width 13 height 13
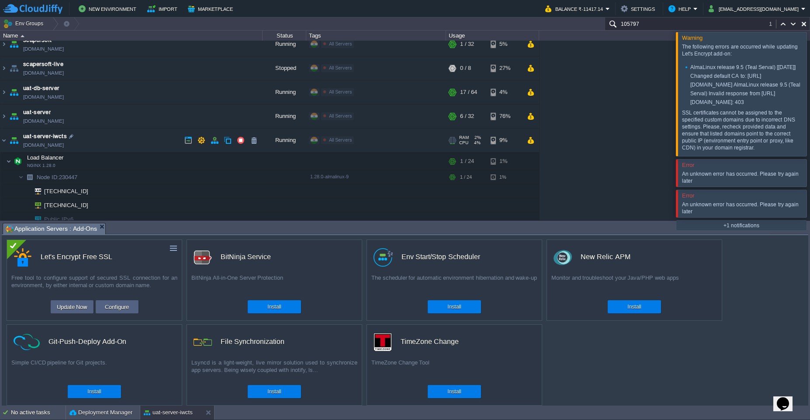
scroll to position [310, 0]
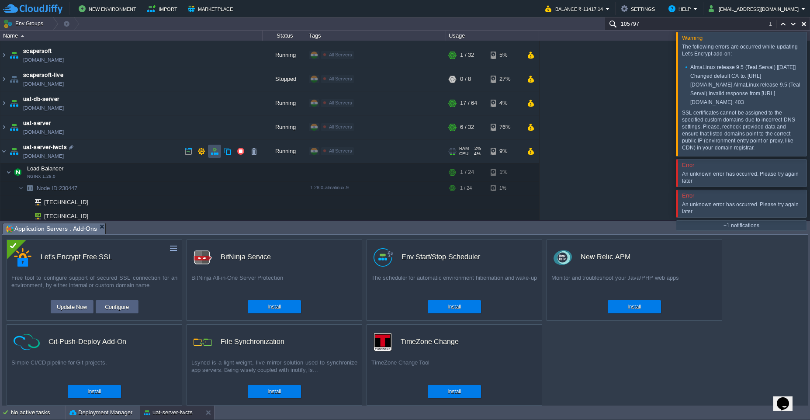
click at [212, 154] on button "button" at bounding box center [215, 151] width 8 height 8
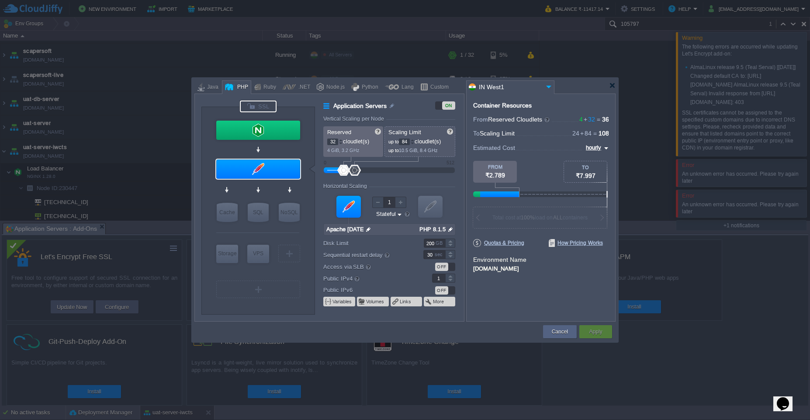
click at [264, 108] on div at bounding box center [258, 107] width 37 height 12
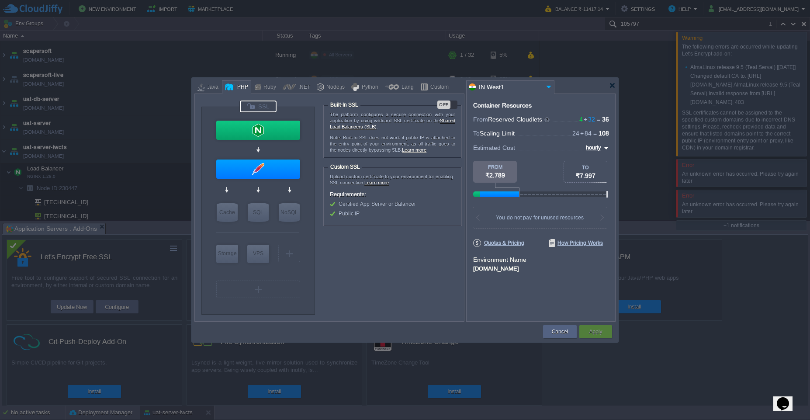
type input "Apache [DATE]"
click at [559, 336] on div "Cancel" at bounding box center [560, 331] width 21 height 13
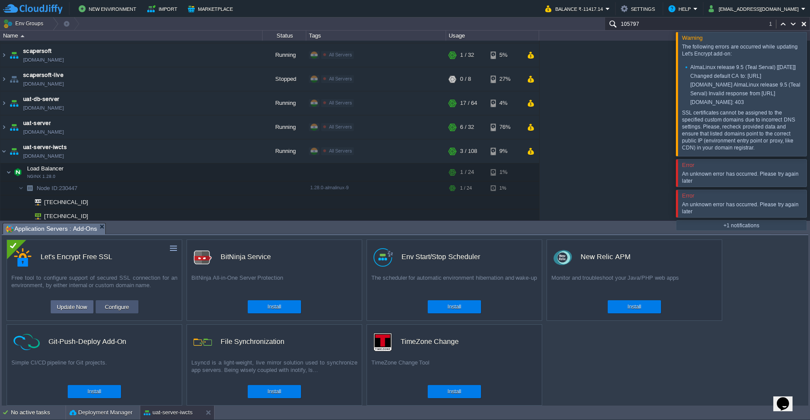
click at [116, 311] on button "Configure" at bounding box center [116, 307] width 29 height 10
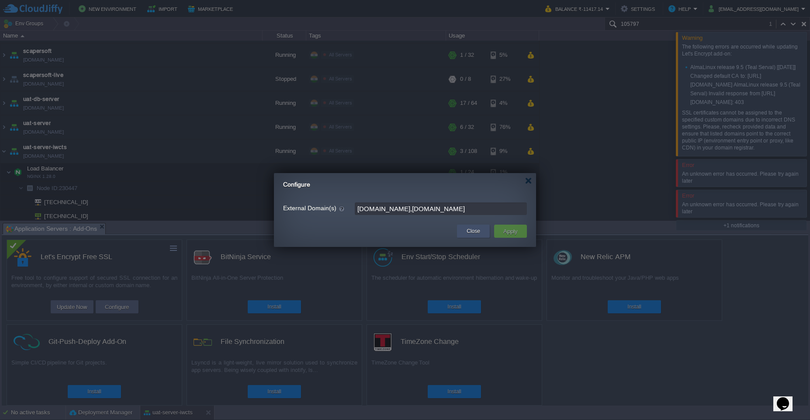
click at [470, 234] on button "Close" at bounding box center [474, 231] width 14 height 9
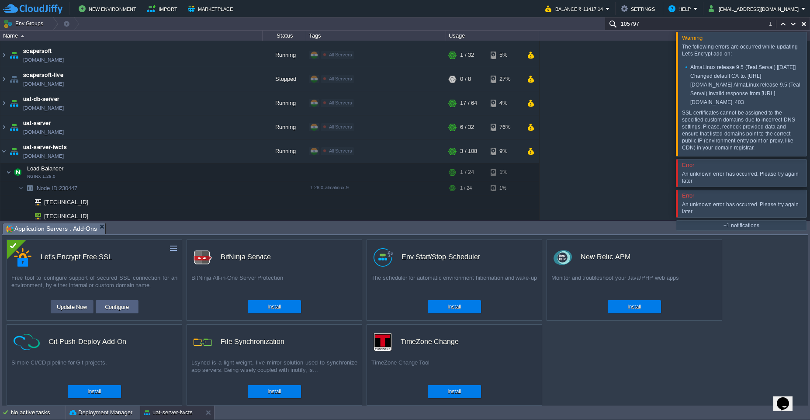
click at [70, 309] on button "Update Now" at bounding box center [72, 307] width 36 height 10
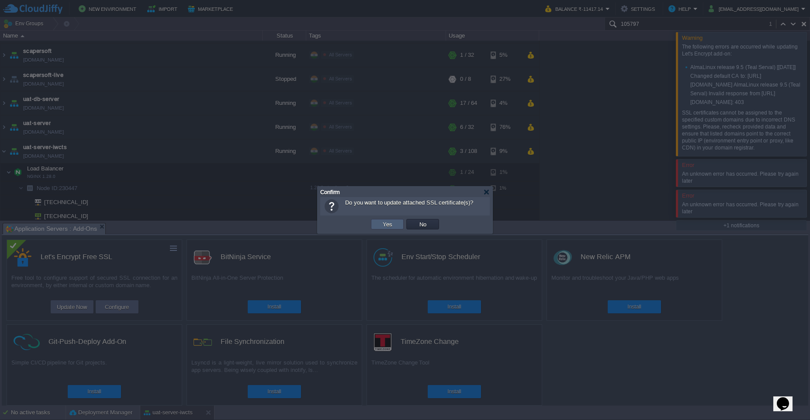
click at [387, 228] on td "Yes" at bounding box center [387, 224] width 33 height 10
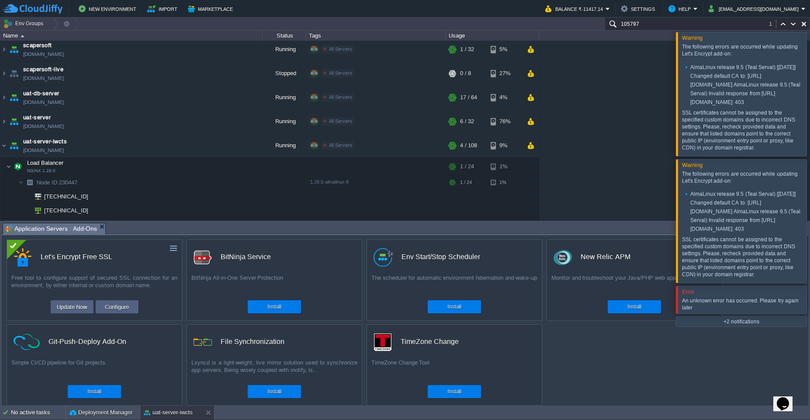
scroll to position [253, 0]
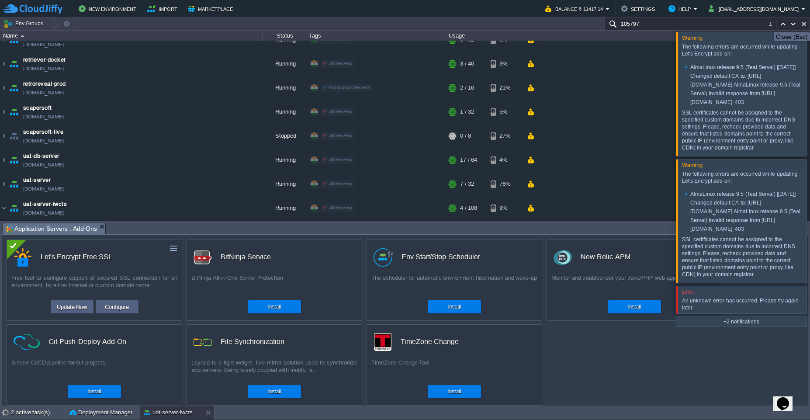
click at [804, 24] on button "button" at bounding box center [804, 24] width 8 height 8
type input "Search (Ctrl+F)"
click at [810, 108] on div at bounding box center [821, 94] width 0 height 124
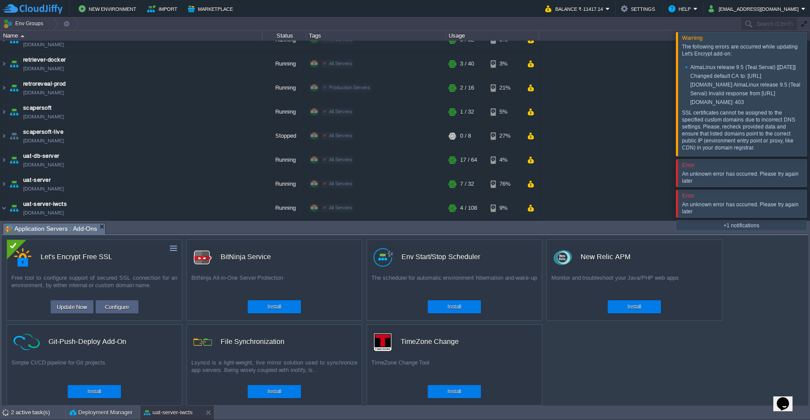
click at [810, 186] on div at bounding box center [821, 172] width 0 height 27
click at [810, 111] on div at bounding box center [821, 94] width 0 height 124
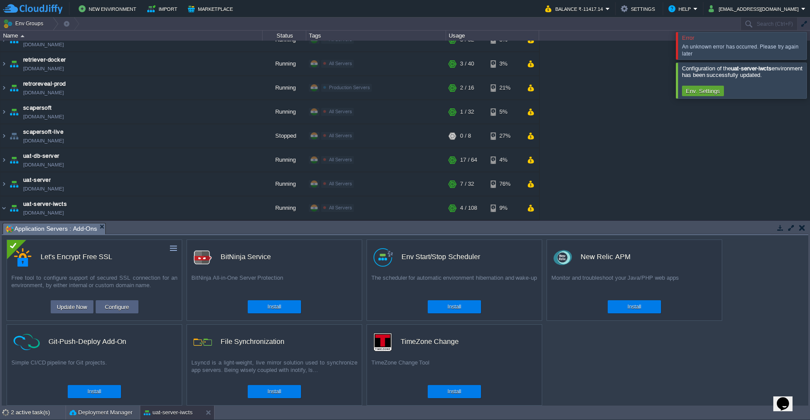
click at [810, 45] on div at bounding box center [821, 45] width 0 height 27
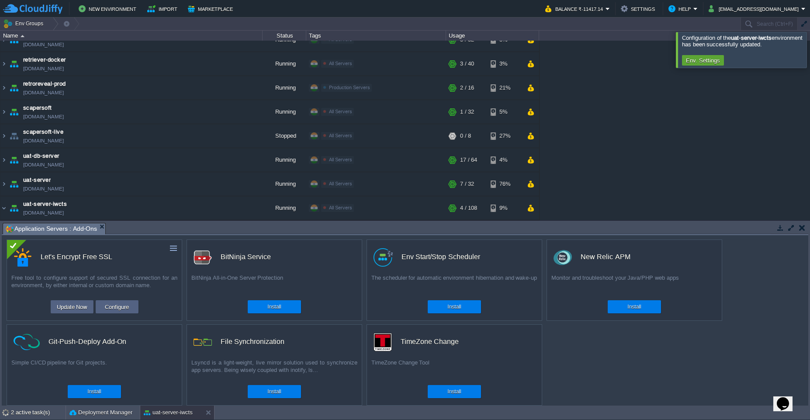
click at [810, 50] on div at bounding box center [821, 49] width 0 height 35
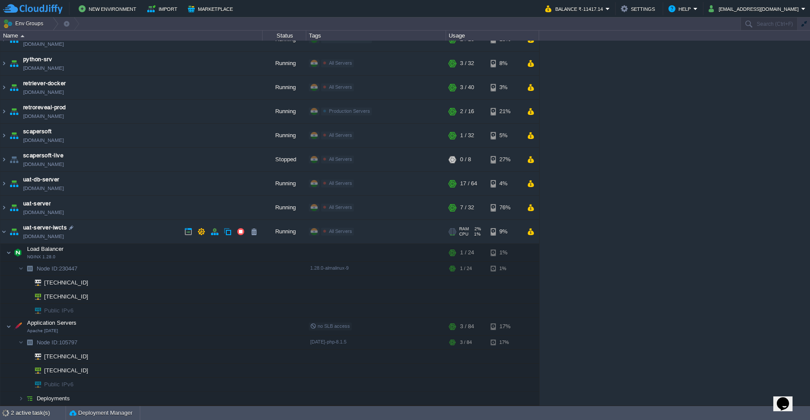
scroll to position [229, 0]
click at [223, 344] on button "button" at bounding box center [223, 342] width 8 height 8
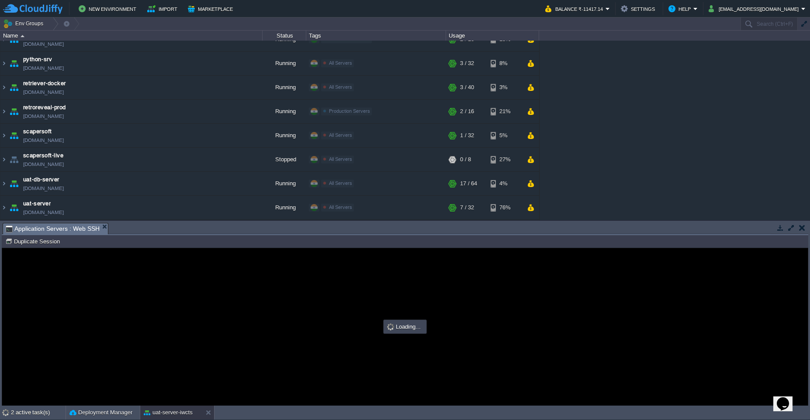
scroll to position [0, 0]
type input "#000000"
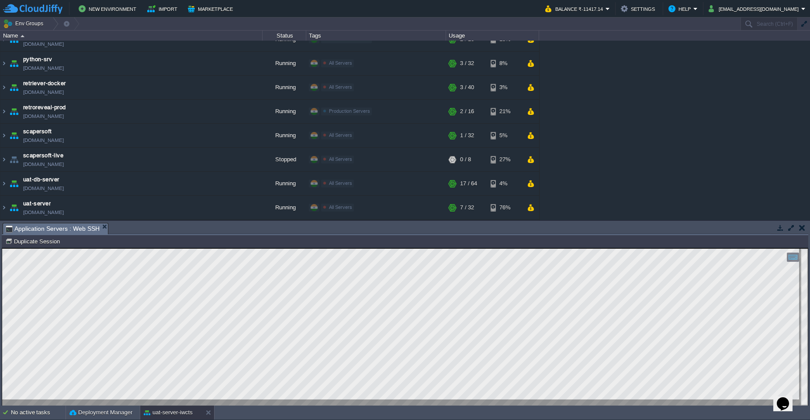
click at [802, 232] on td at bounding box center [802, 228] width 11 height 10
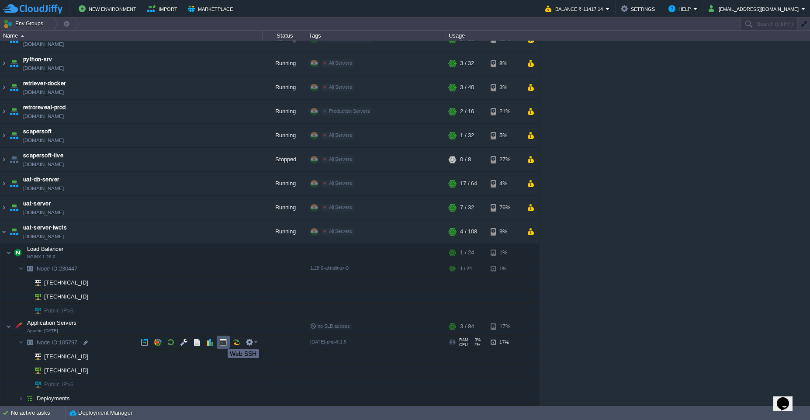
click at [223, 342] on button "button" at bounding box center [223, 342] width 8 height 8
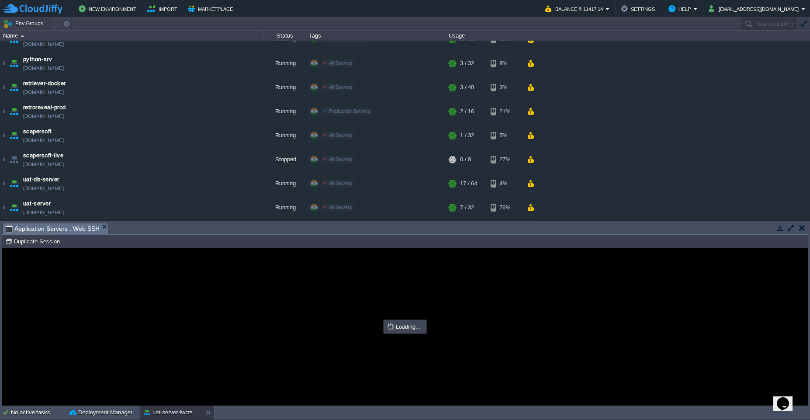
type input "#000000"
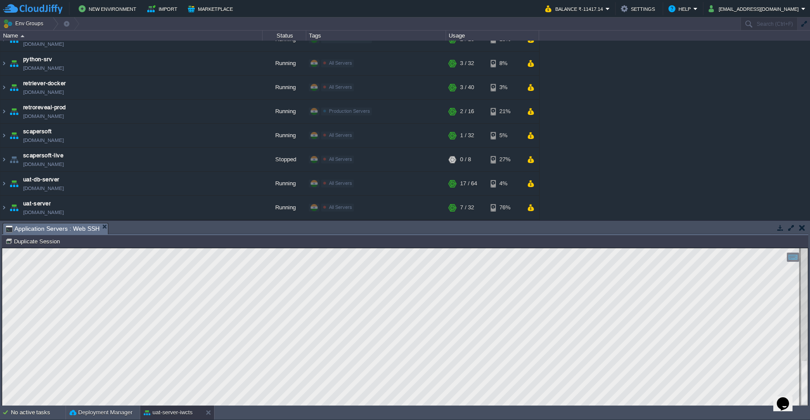
click at [791, 229] on button "button" at bounding box center [792, 228] width 8 height 8
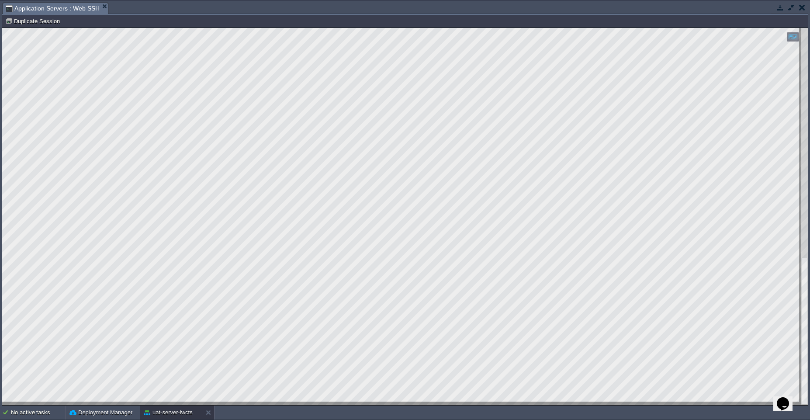
click at [791, 7] on button "button" at bounding box center [792, 7] width 8 height 8
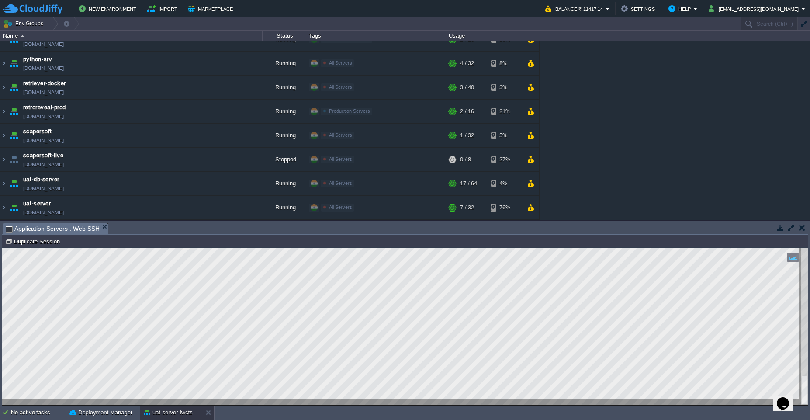
click at [802, 232] on td at bounding box center [802, 228] width 11 height 10
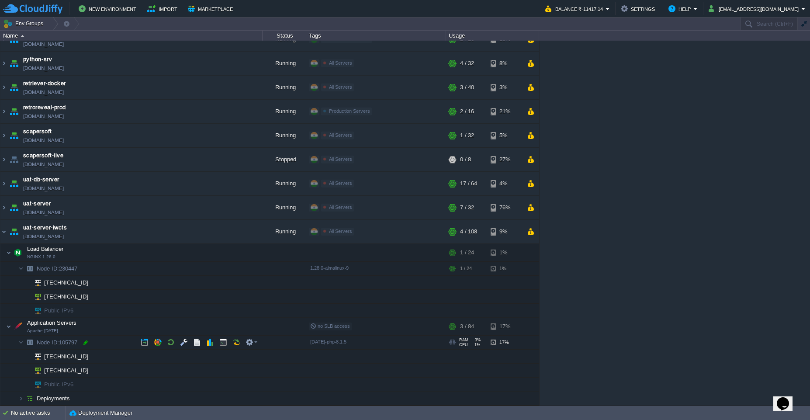
click at [85, 343] on div at bounding box center [86, 343] width 8 height 8
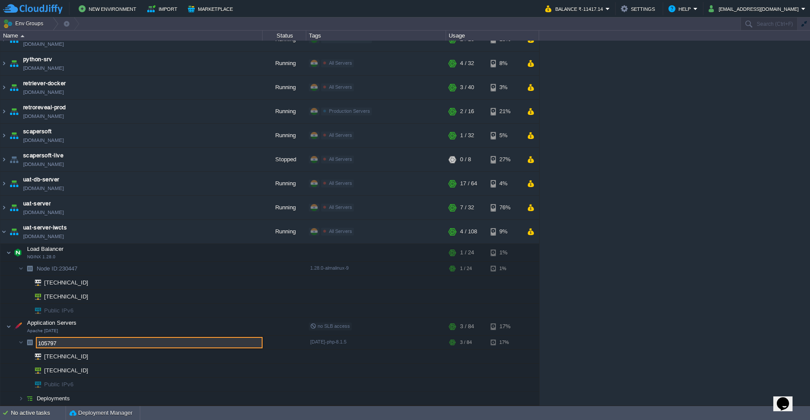
click at [66, 344] on input "105797" at bounding box center [149, 342] width 227 height 11
drag, startPoint x: 67, startPoint y: 344, endPoint x: 32, endPoint y: 342, distance: 34.6
click at [32, 342] on div "dev-server-iwcts [DOMAIN_NAME] Running All Servers Edit RAM 9% CPU 1% 3 / 32 13…" at bounding box center [405, 223] width 810 height 365
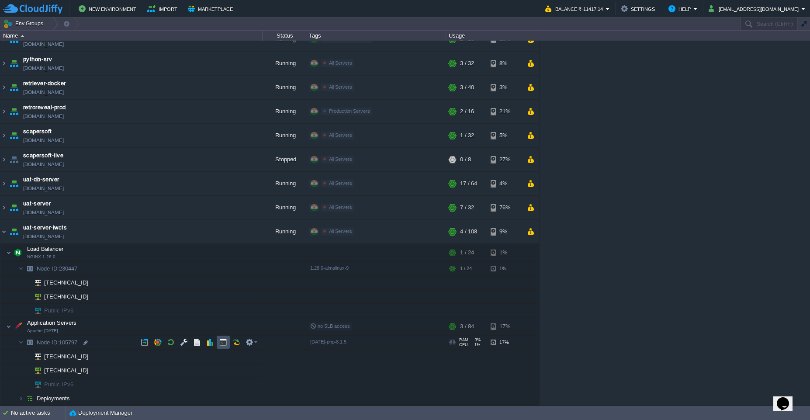
click at [223, 344] on button "button" at bounding box center [223, 342] width 8 height 8
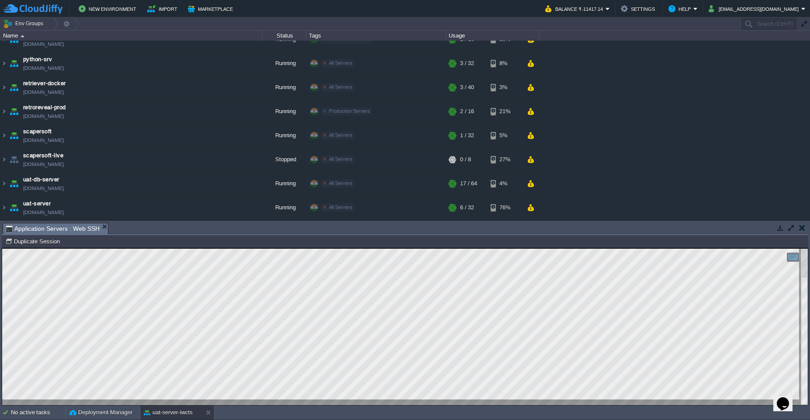
click at [806, 231] on td at bounding box center [802, 228] width 11 height 10
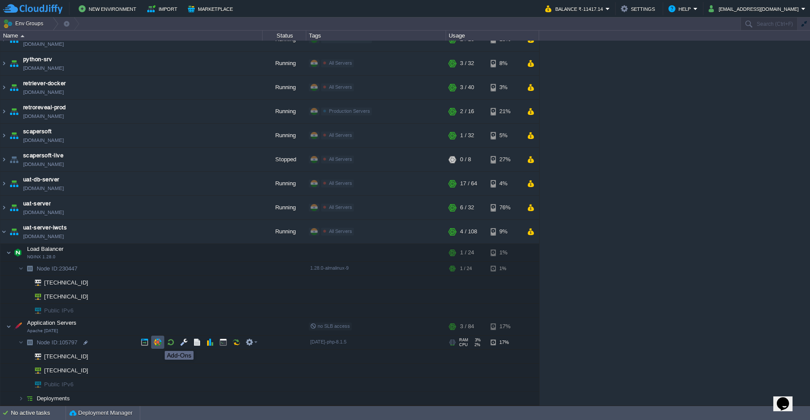
click at [158, 343] on button "button" at bounding box center [158, 342] width 8 height 8
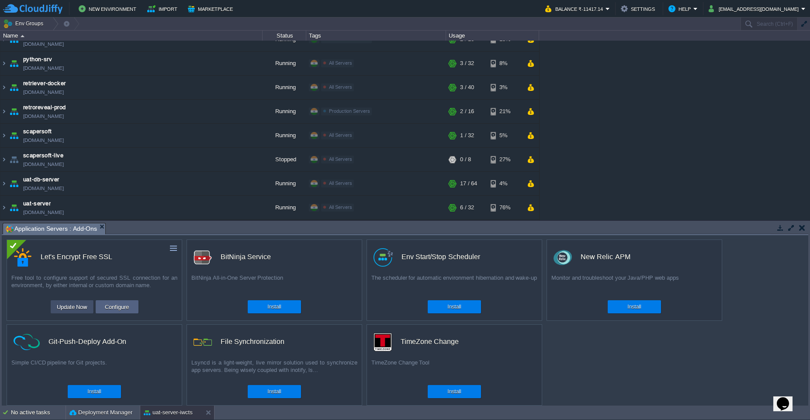
click at [74, 306] on button "Update Now" at bounding box center [72, 307] width 36 height 10
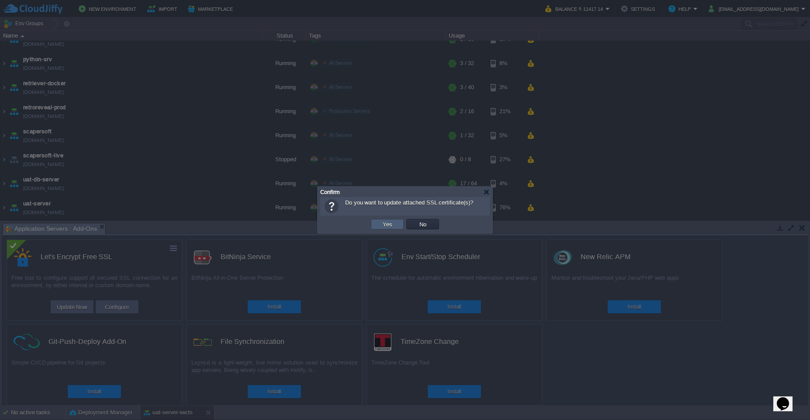
click at [386, 229] on td "Yes" at bounding box center [387, 224] width 33 height 10
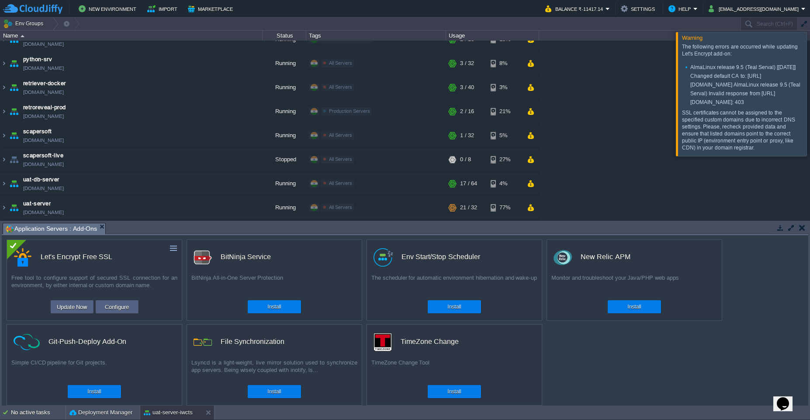
click at [803, 229] on button "button" at bounding box center [803, 228] width 6 height 8
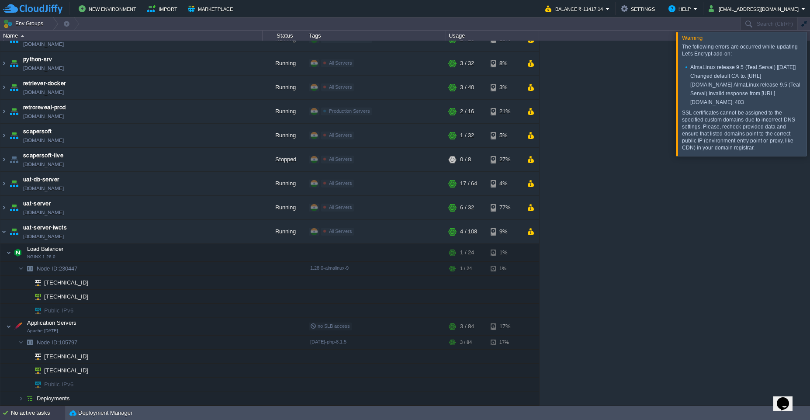
click at [33, 410] on div "No active tasks" at bounding box center [38, 413] width 55 height 14
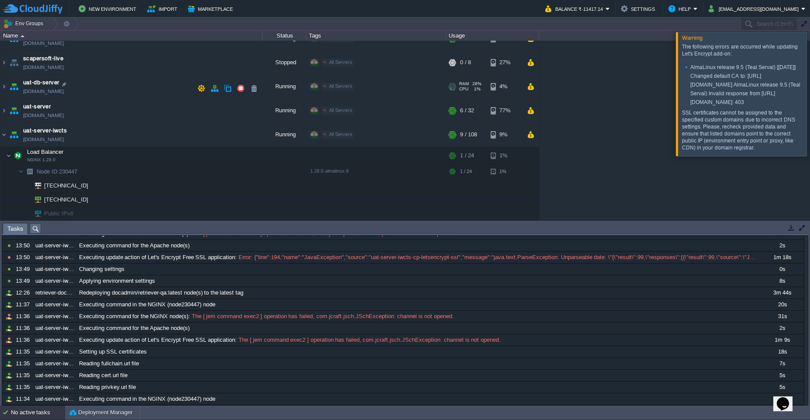
scroll to position [415, 0]
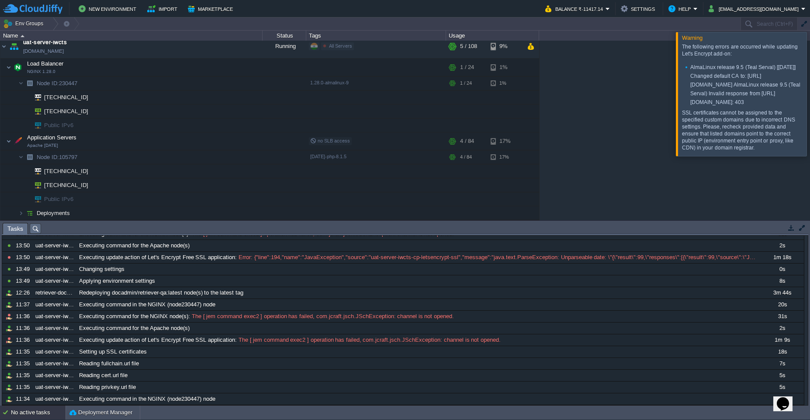
click at [802, 229] on button "button" at bounding box center [803, 228] width 8 height 8
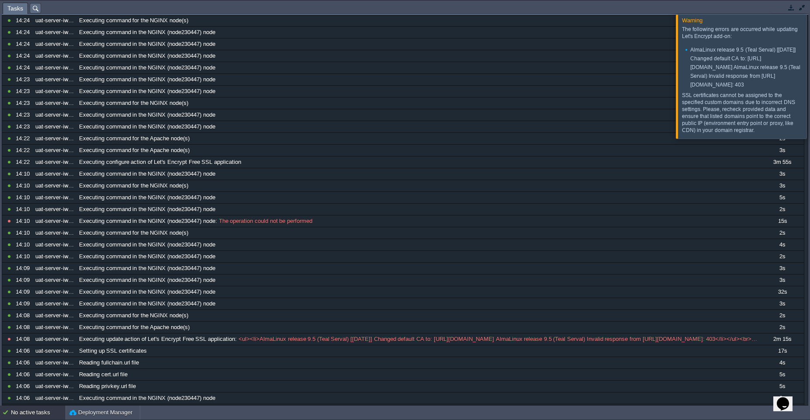
scroll to position [911, 0]
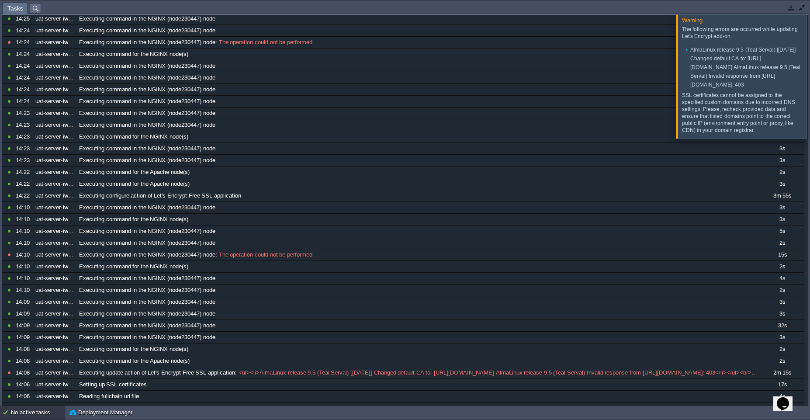
click at [800, 8] on button "button" at bounding box center [803, 7] width 8 height 8
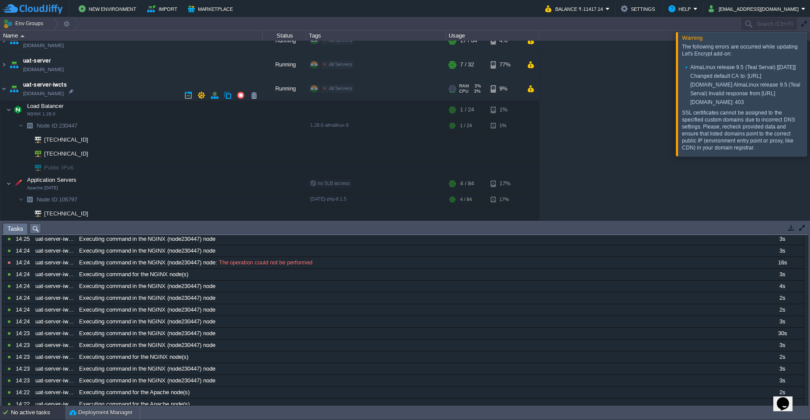
scroll to position [362, 0]
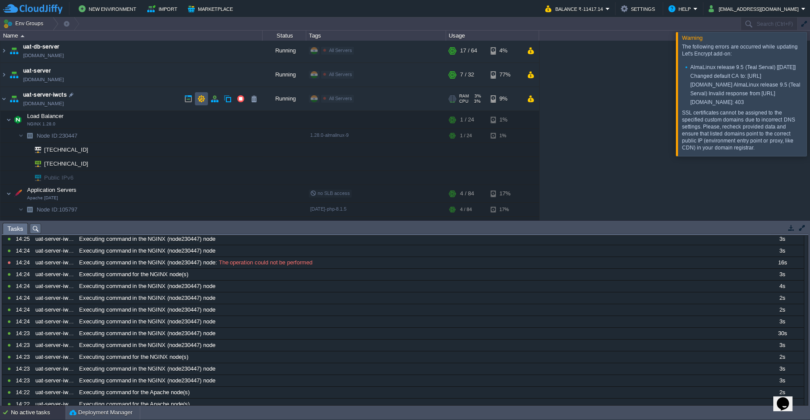
click at [200, 102] on button "button" at bounding box center [202, 99] width 8 height 8
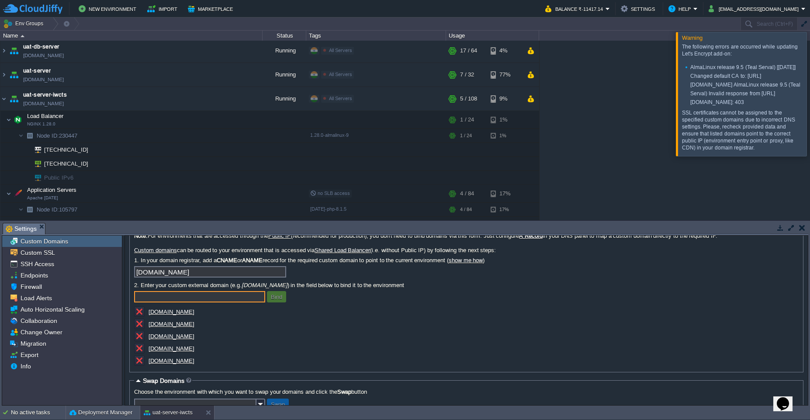
scroll to position [0, 0]
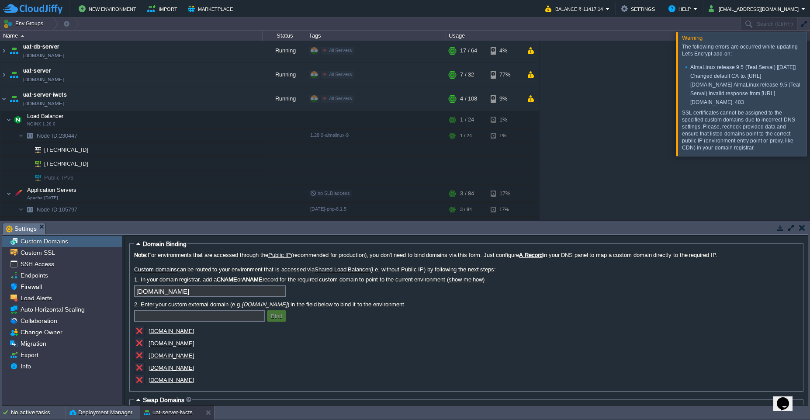
drag, startPoint x: 205, startPoint y: 332, endPoint x: 210, endPoint y: 335, distance: 5.1
click at [210, 335] on div "[DOMAIN_NAME]" at bounding box center [221, 332] width 175 height 12
drag, startPoint x: 191, startPoint y: 355, endPoint x: 181, endPoint y: 357, distance: 9.9
click at [181, 357] on div "[DOMAIN_NAME]" at bounding box center [221, 356] width 175 height 12
click at [801, 226] on button "button" at bounding box center [803, 228] width 6 height 8
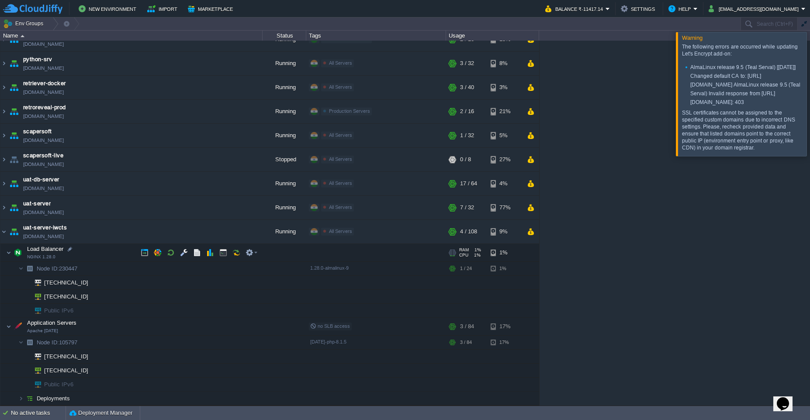
scroll to position [229, 0]
click at [90, 296] on div at bounding box center [90, 297] width 8 height 8
click at [203, 235] on button "button" at bounding box center [202, 232] width 8 height 8
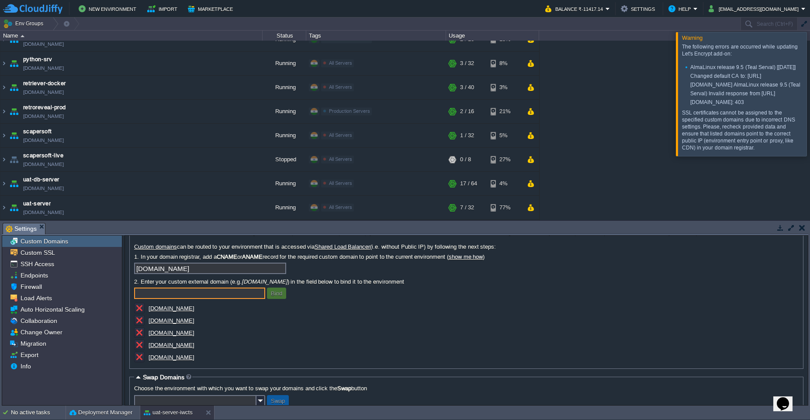
scroll to position [43, 0]
